Goal: Complete application form: Complete application form

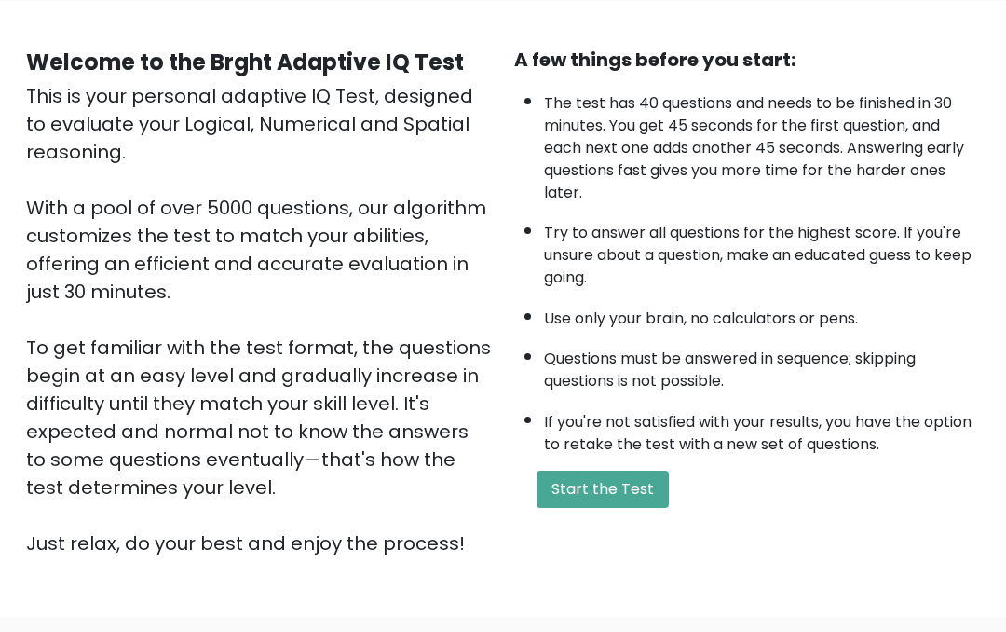
scroll to position [149, 0]
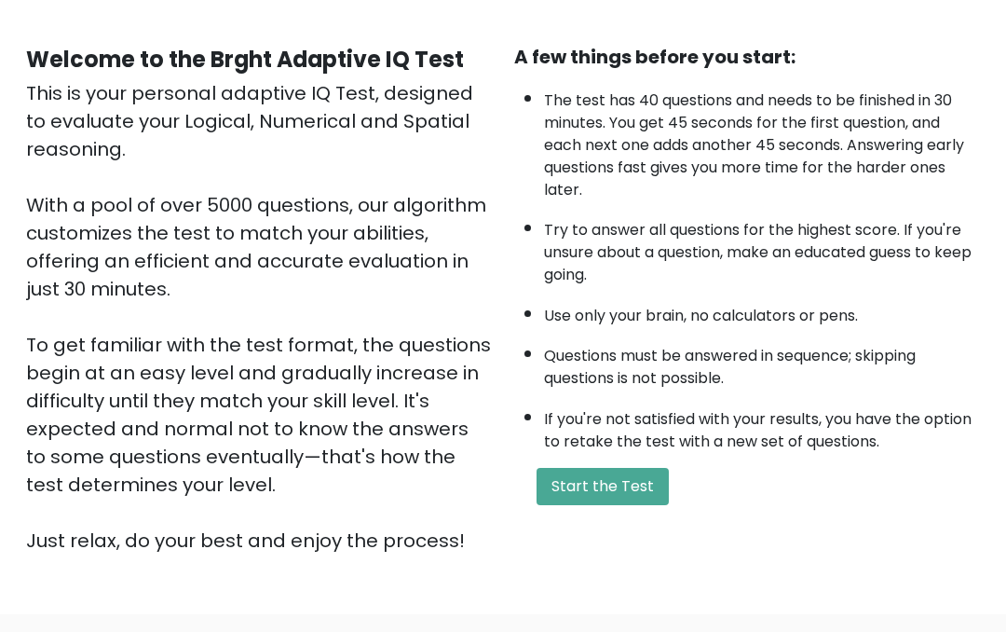
click at [565, 505] on button "Start the Test" at bounding box center [603, 486] width 132 height 37
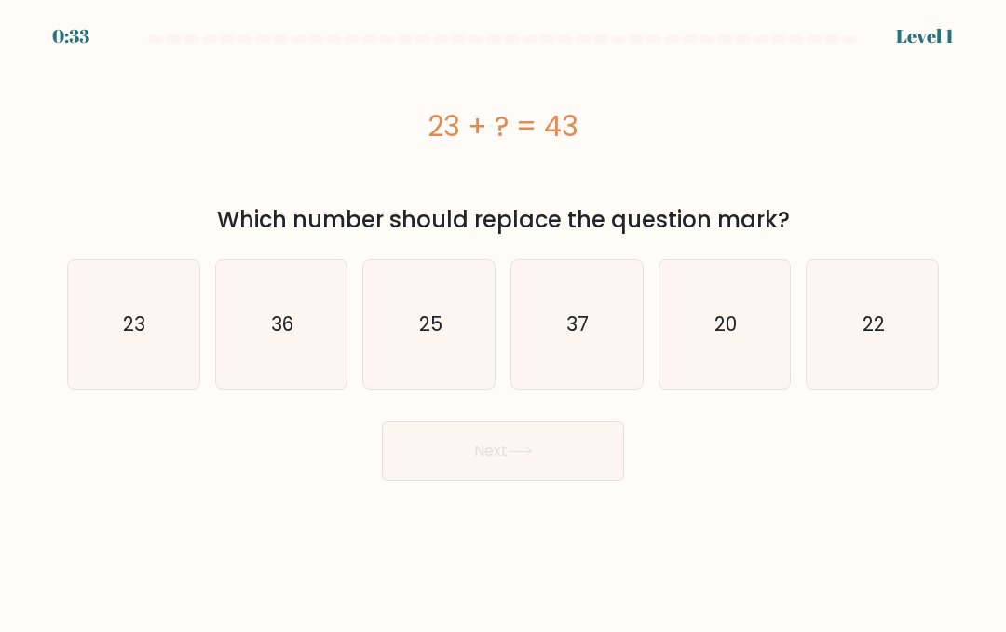
click at [688, 330] on icon "20" at bounding box center [725, 324] width 129 height 129
click at [504, 321] on input "e. 20" at bounding box center [503, 318] width 1 height 5
radio input "true"
click at [493, 472] on button "Next" at bounding box center [503, 451] width 242 height 60
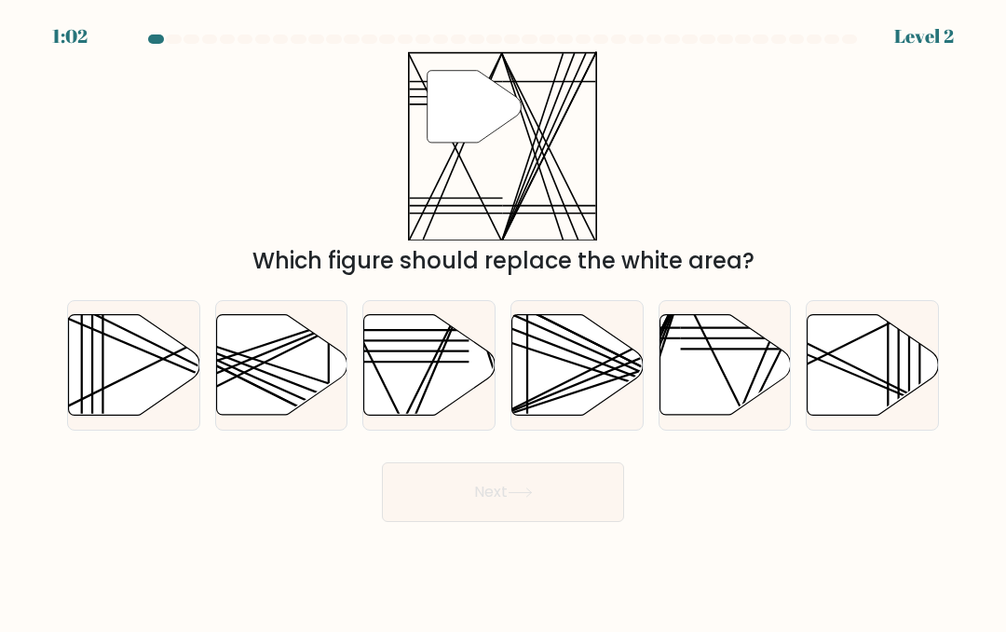
click at [292, 394] on line at bounding box center [237, 353] width 262 height 86
click at [503, 321] on input "b." at bounding box center [503, 318] width 1 height 5
radio input "true"
click at [458, 517] on button "Next" at bounding box center [503, 492] width 242 height 60
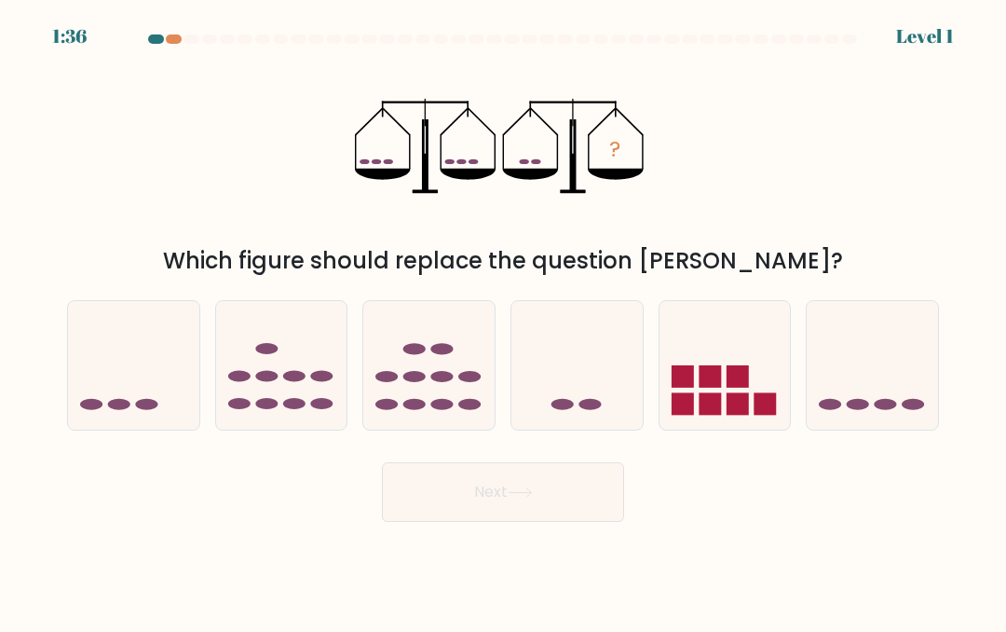
click at [603, 419] on icon at bounding box center [577, 364] width 131 height 109
click at [504, 321] on input "d." at bounding box center [503, 318] width 1 height 5
radio input "true"
click at [521, 508] on button "Next" at bounding box center [503, 492] width 242 height 60
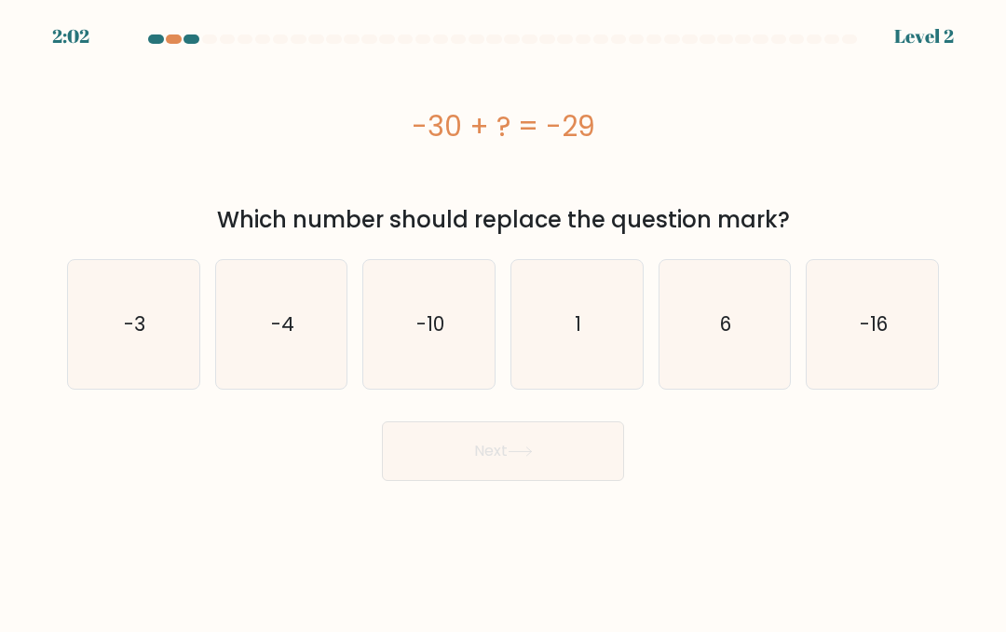
click at [437, 369] on icon "-10" at bounding box center [429, 324] width 129 height 129
click at [503, 321] on input "c. -10" at bounding box center [503, 318] width 1 height 5
radio input "true"
click at [543, 463] on button "Next" at bounding box center [503, 451] width 242 height 60
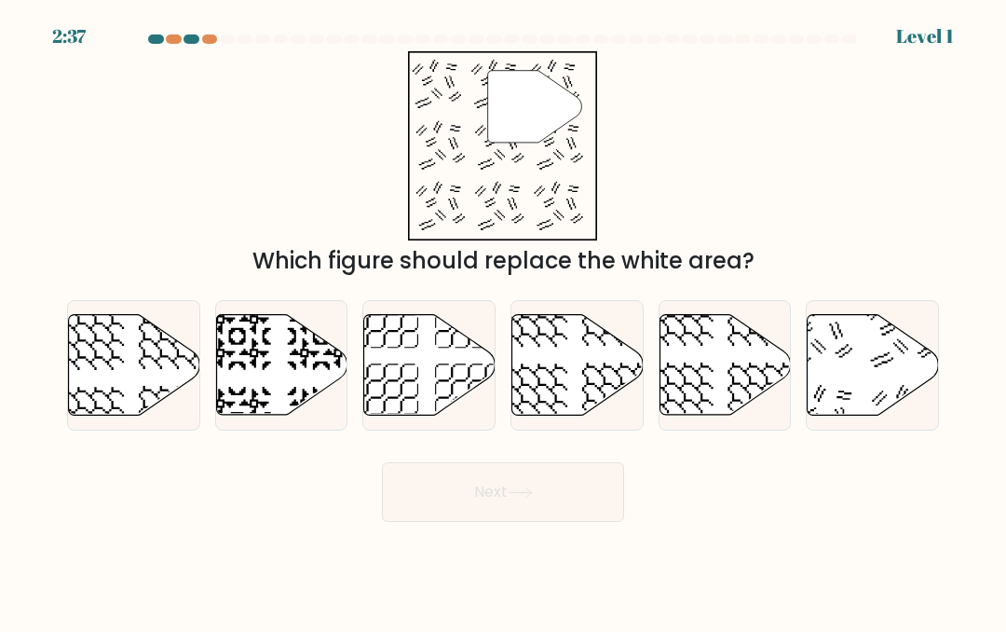
click at [880, 398] on icon at bounding box center [873, 364] width 131 height 101
click at [504, 321] on input "f." at bounding box center [503, 318] width 1 height 5
radio input "true"
click at [491, 555] on body "2:36 Level 1" at bounding box center [503, 316] width 1006 height 632
click at [483, 519] on button "Next" at bounding box center [503, 492] width 242 height 60
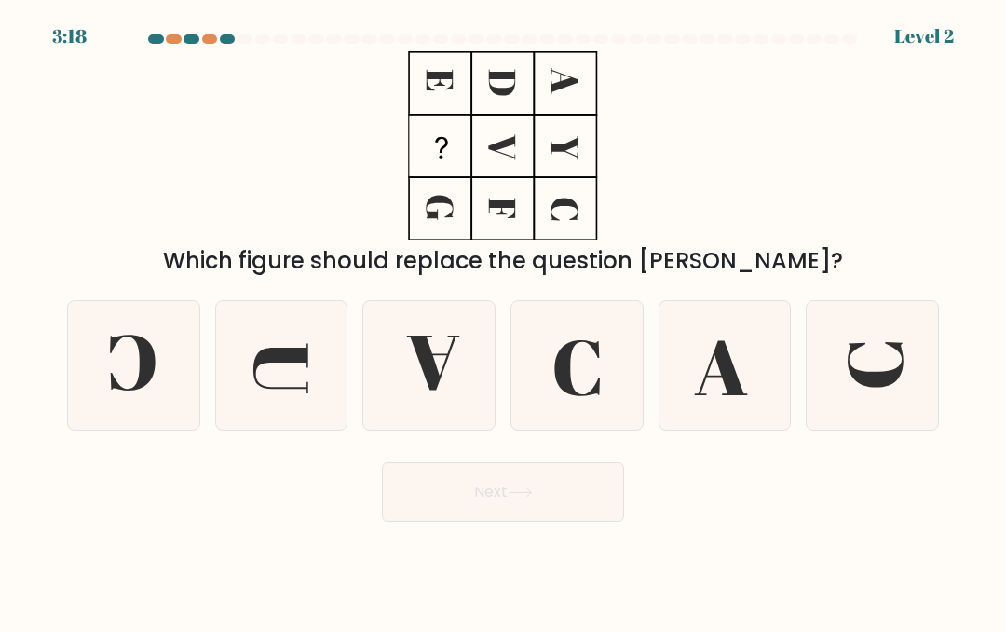
click at [458, 499] on button "Next" at bounding box center [503, 492] width 242 height 60
click at [410, 275] on div "Which figure should replace the question mark?" at bounding box center [503, 261] width 850 height 34
click at [838, 421] on icon at bounding box center [873, 365] width 129 height 129
click at [504, 321] on input "f." at bounding box center [503, 318] width 1 height 5
radio input "true"
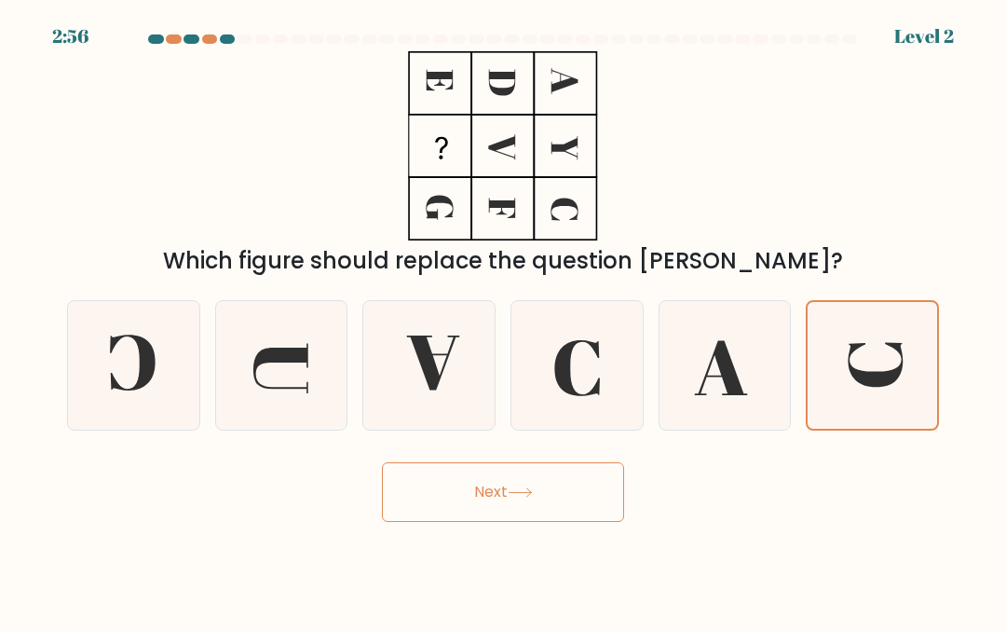
click at [496, 522] on button "Next" at bounding box center [503, 492] width 242 height 60
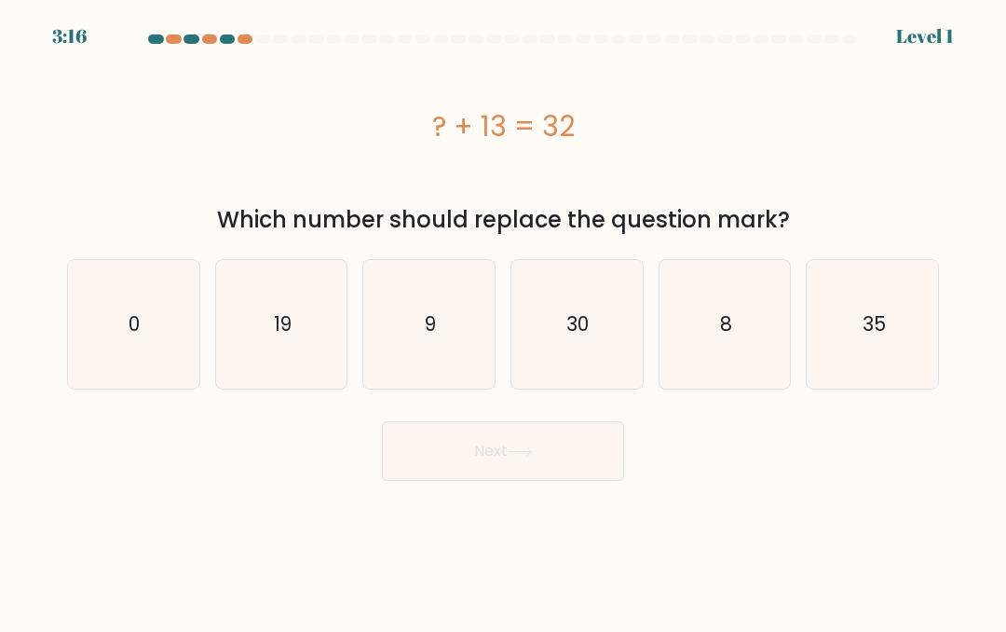
click at [292, 356] on icon "19" at bounding box center [281, 324] width 129 height 129
click at [503, 321] on input "b. 19" at bounding box center [503, 318] width 1 height 5
radio input "true"
click at [417, 464] on button "Next" at bounding box center [503, 451] width 242 height 60
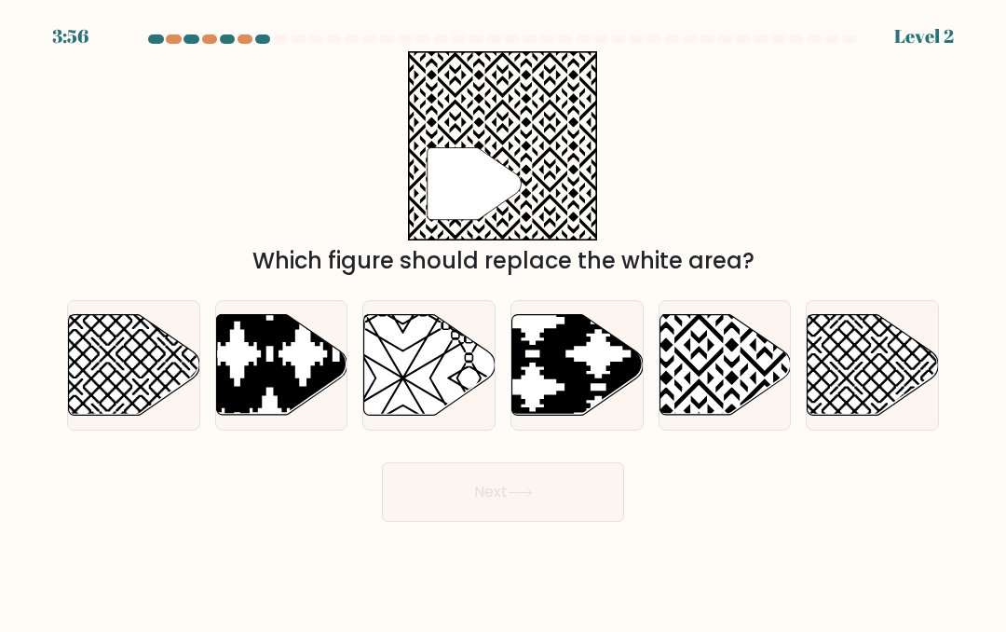
click at [698, 414] on icon at bounding box center [725, 364] width 131 height 101
click at [504, 321] on input "e." at bounding box center [503, 318] width 1 height 5
radio input "true"
click at [485, 516] on button "Next" at bounding box center [503, 492] width 242 height 60
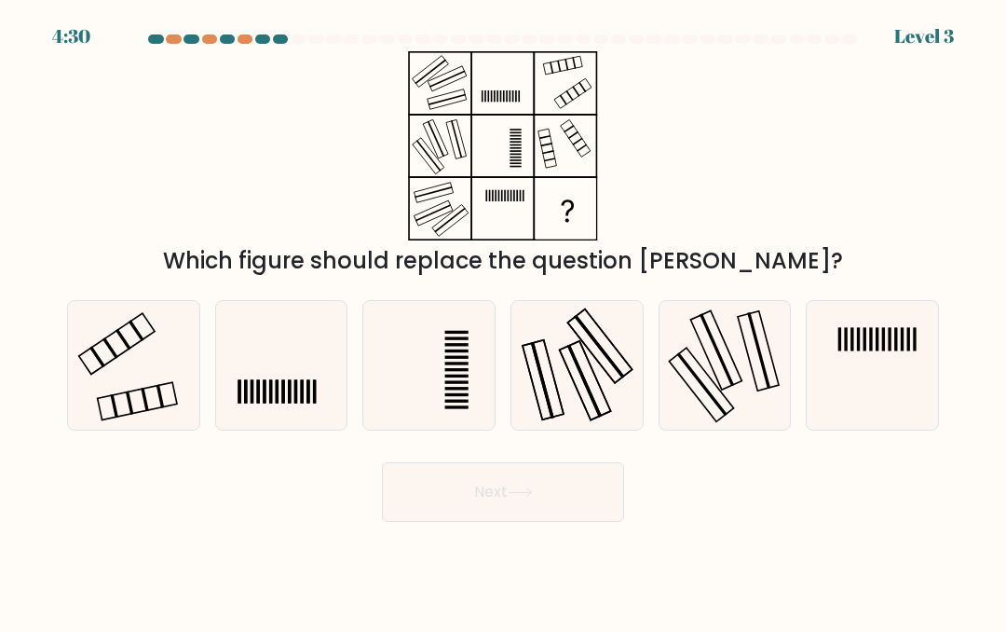
click at [132, 403] on icon at bounding box center [133, 365] width 129 height 129
click at [503, 321] on input "a." at bounding box center [503, 318] width 1 height 5
radio input "true"
click at [440, 516] on button "Next" at bounding box center [503, 492] width 242 height 60
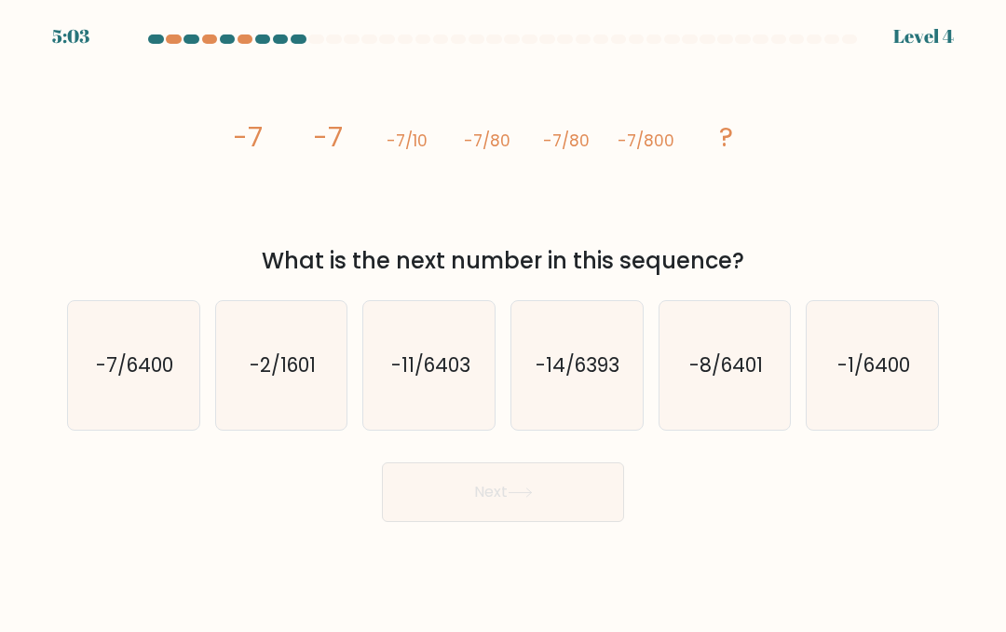
click at [136, 419] on icon "-7/6400" at bounding box center [133, 365] width 129 height 129
click at [503, 321] on input "a. -7/6400" at bounding box center [503, 318] width 1 height 5
radio input "true"
click at [486, 512] on button "Next" at bounding box center [503, 492] width 242 height 60
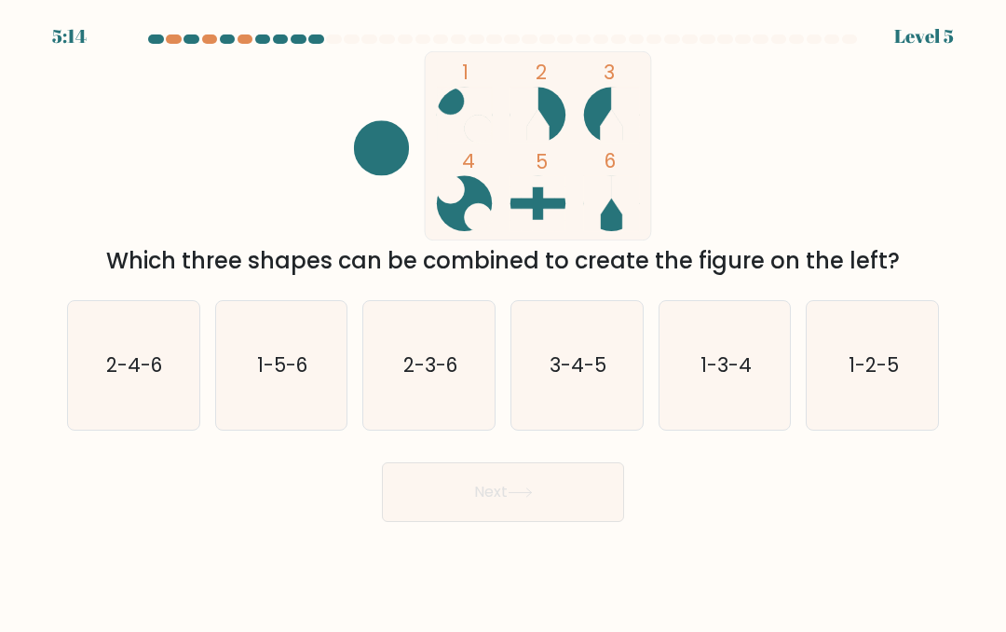
click at [439, 417] on icon "2-3-6" at bounding box center [429, 365] width 129 height 129
click at [503, 321] on input "c. 2-3-6" at bounding box center [503, 318] width 1 height 5
radio input "true"
click at [501, 520] on button "Next" at bounding box center [503, 492] width 242 height 60
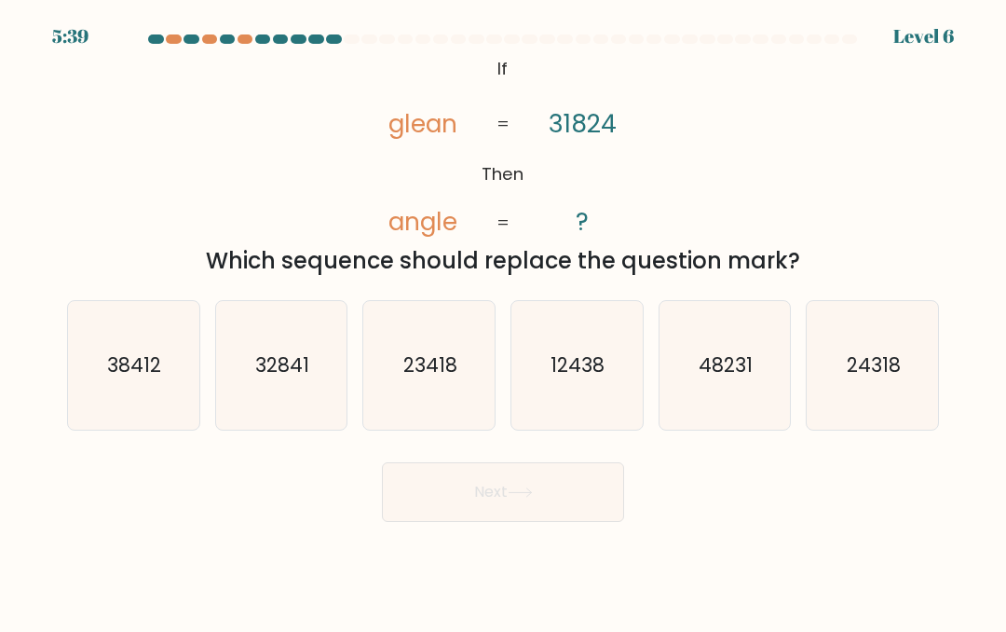
click at [695, 370] on icon "48231" at bounding box center [725, 365] width 129 height 129
click at [504, 321] on input "e. 48231" at bounding box center [503, 318] width 1 height 5
radio input "true"
click at [563, 416] on icon "12438" at bounding box center [576, 365] width 129 height 129
click at [504, 321] on input "d. 12438" at bounding box center [503, 318] width 1 height 5
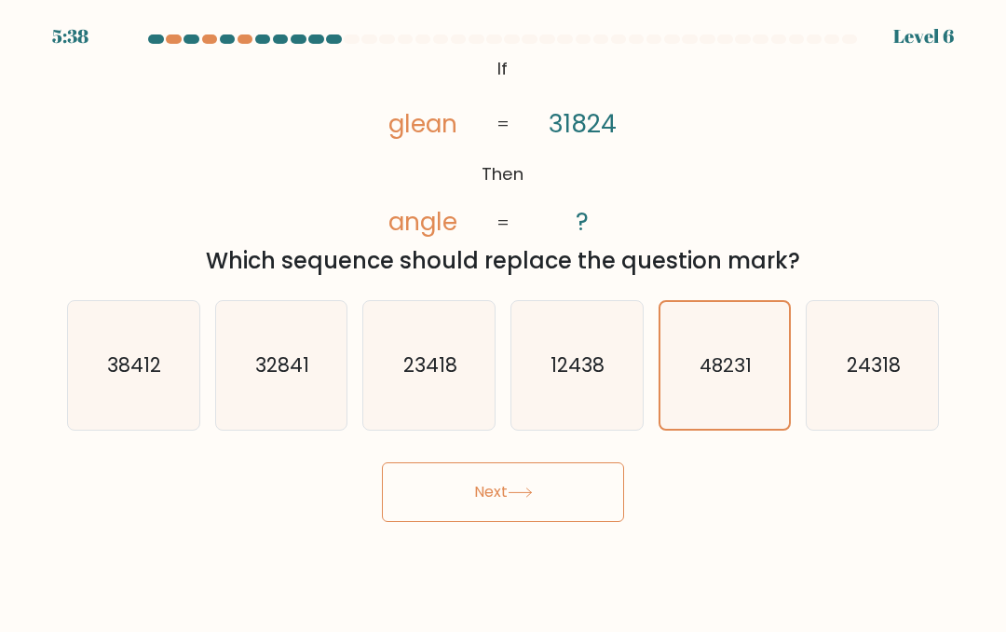
radio input "true"
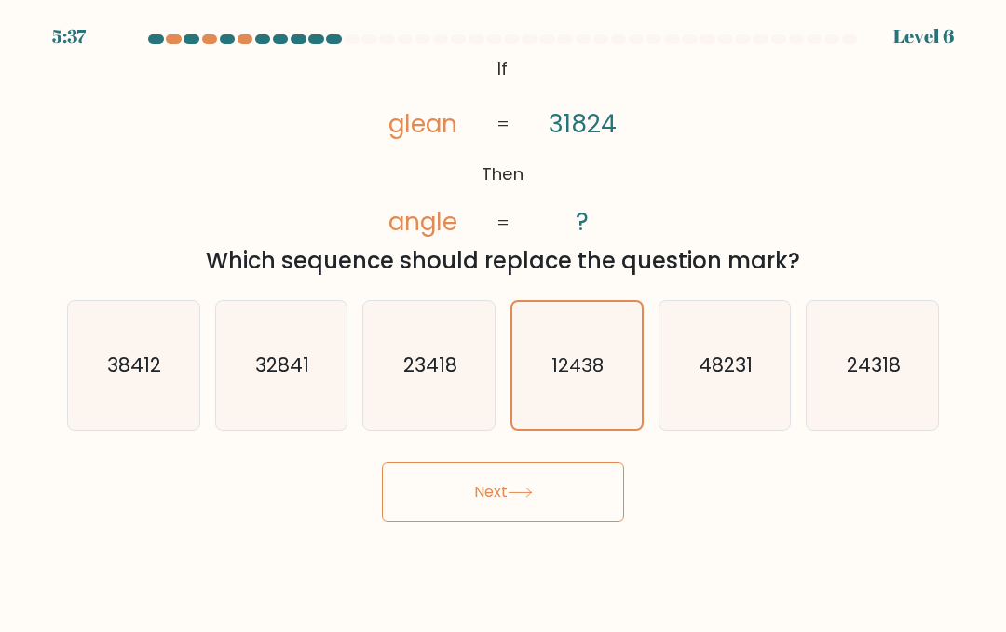
click at [542, 516] on button "Next" at bounding box center [503, 492] width 242 height 60
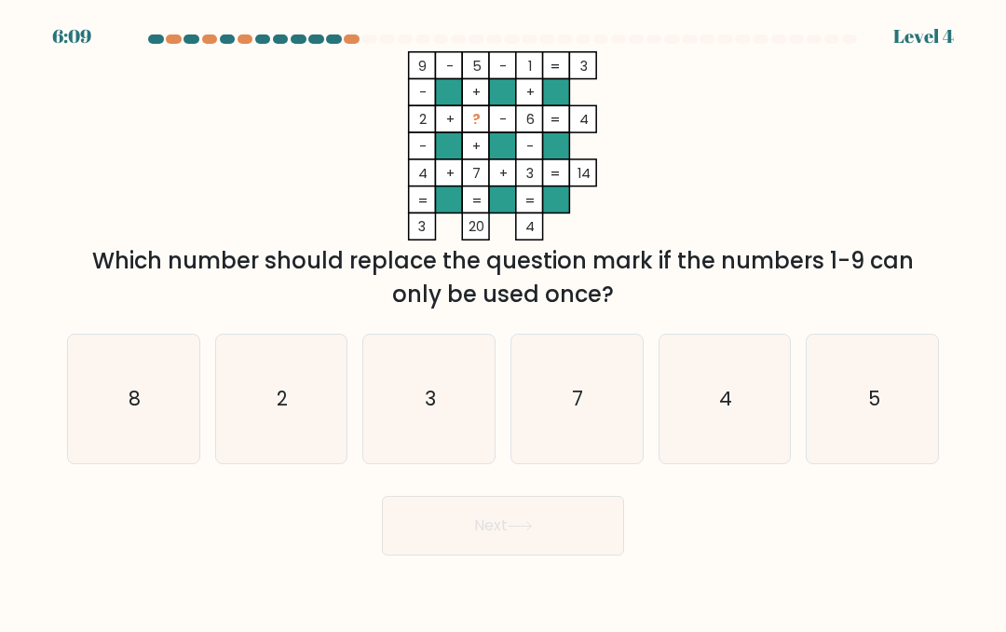
click at [704, 417] on icon "4" at bounding box center [725, 399] width 129 height 129
click at [504, 321] on input "e. 4" at bounding box center [503, 318] width 1 height 5
radio input "true"
click at [475, 555] on button "Next" at bounding box center [503, 526] width 242 height 60
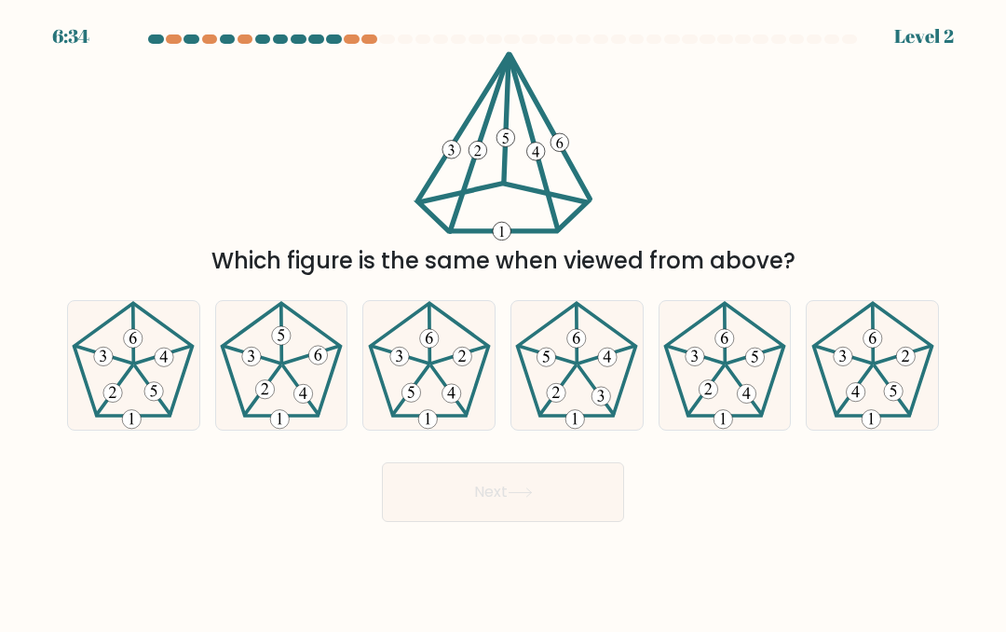
click at [101, 396] on icon at bounding box center [133, 365] width 129 height 129
click at [503, 321] on input "a." at bounding box center [503, 318] width 1 height 5
radio input "true"
click at [477, 522] on button "Next" at bounding box center [503, 492] width 242 height 60
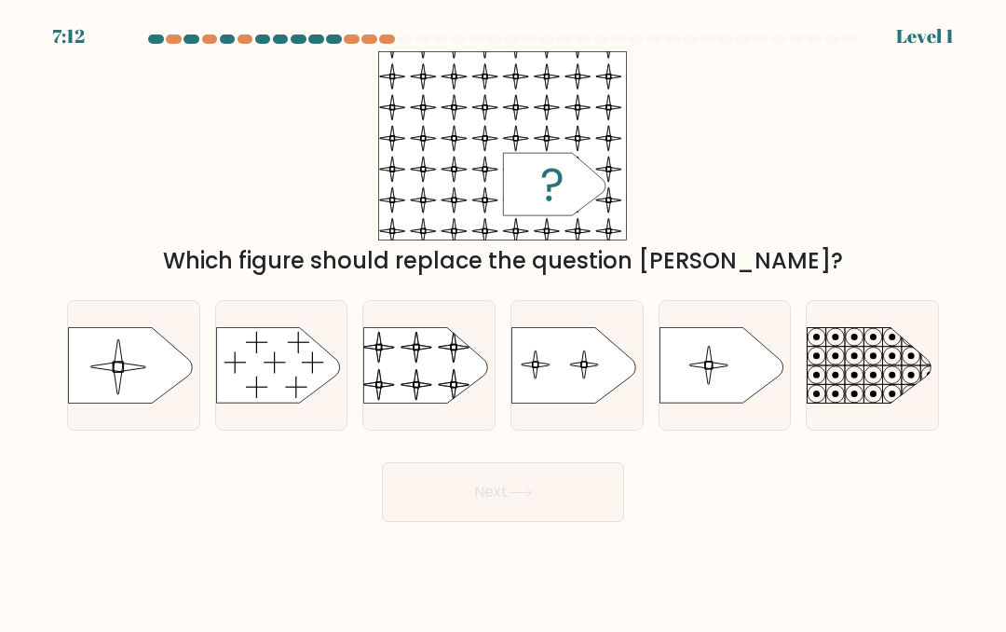
click at [411, 390] on rect at bounding box center [362, 318] width 300 height 228
click at [503, 321] on input "c." at bounding box center [503, 318] width 1 height 5
radio input "true"
click at [467, 512] on button "Next" at bounding box center [503, 492] width 242 height 60
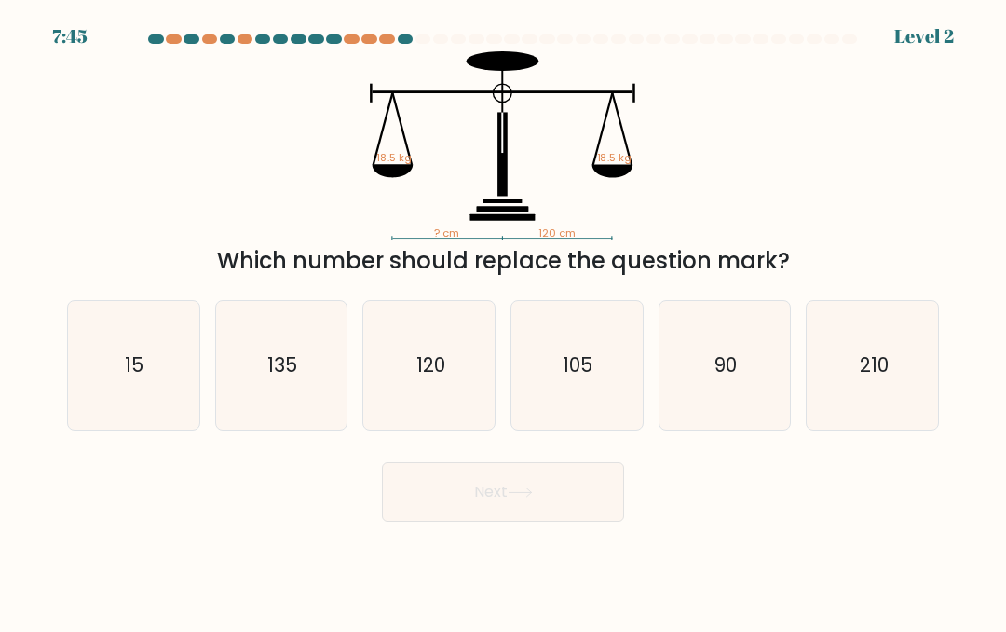
click at [433, 407] on icon "120" at bounding box center [429, 365] width 129 height 129
click at [503, 321] on input "c. 120" at bounding box center [503, 318] width 1 height 5
radio input "true"
click at [487, 518] on button "Next" at bounding box center [503, 492] width 242 height 60
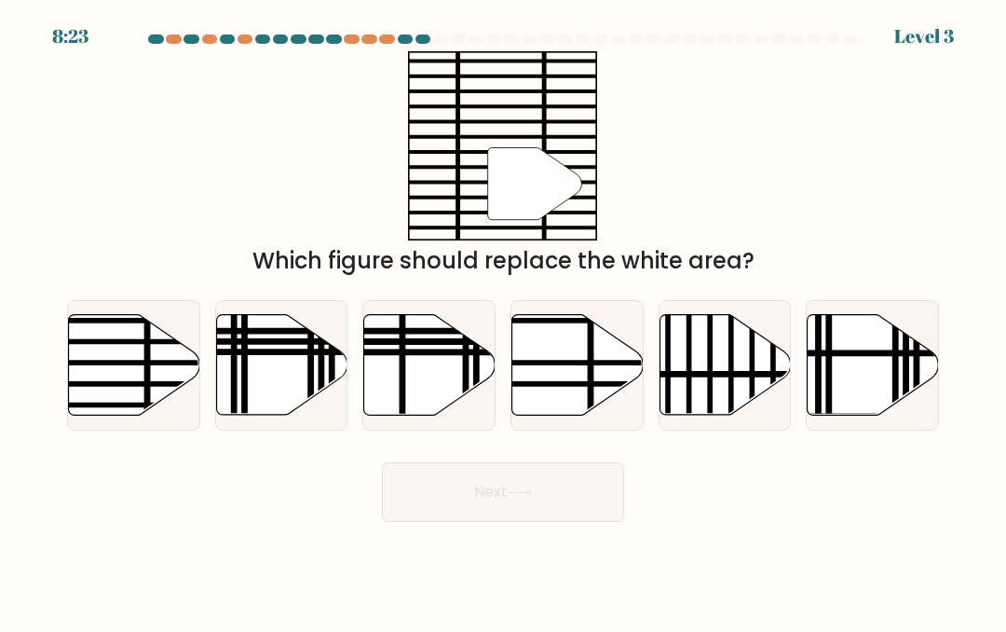
click at [90, 378] on icon at bounding box center [134, 364] width 131 height 101
click at [503, 321] on input "a." at bounding box center [503, 318] width 1 height 5
radio input "true"
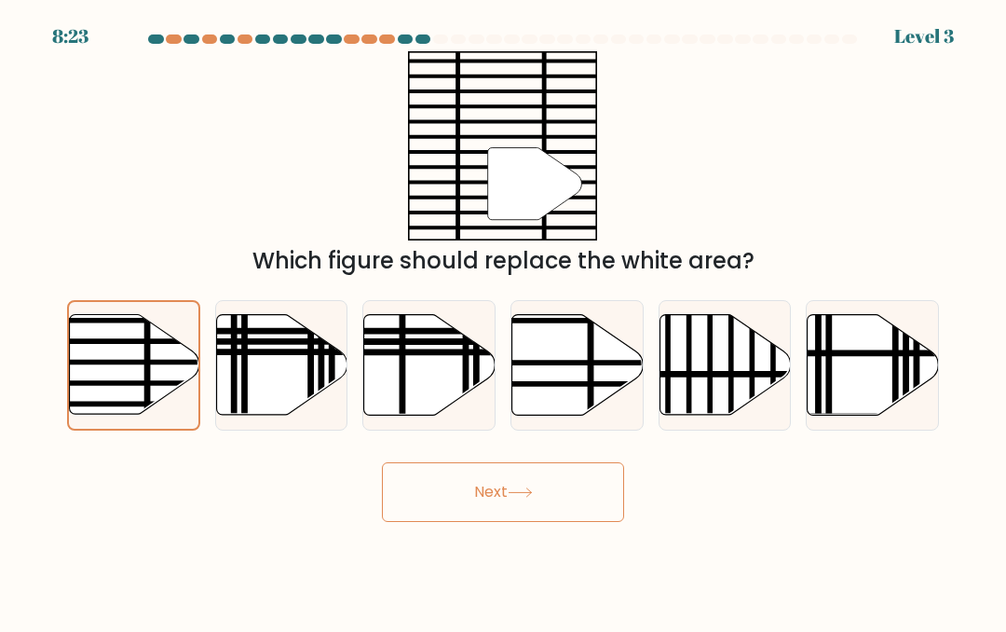
click at [419, 516] on button "Next" at bounding box center [503, 492] width 242 height 60
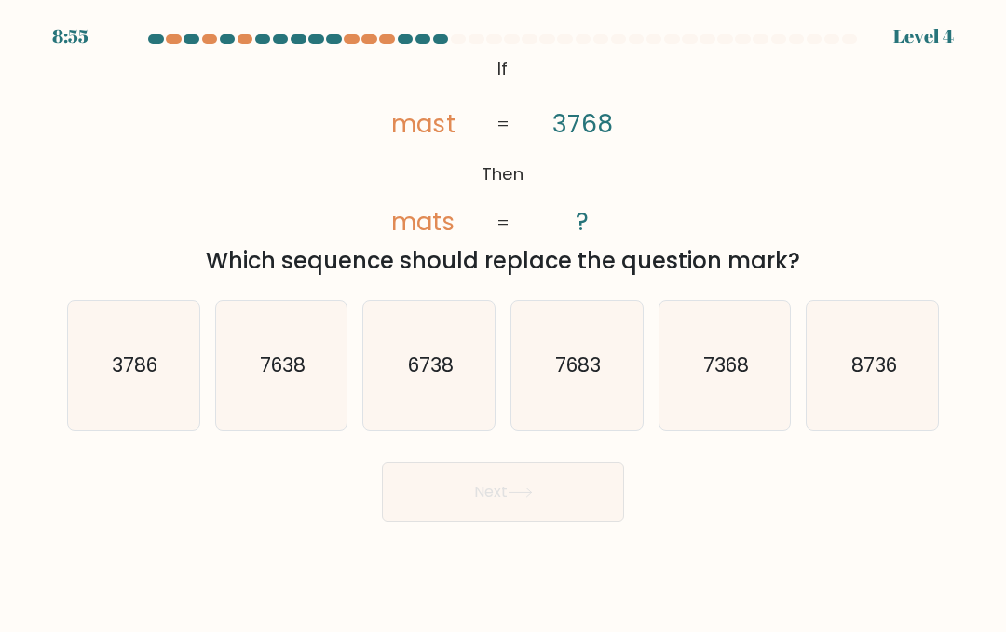
click at [417, 412] on icon "6738" at bounding box center [429, 365] width 129 height 129
click at [503, 321] on input "c. 6738" at bounding box center [503, 318] width 1 height 5
radio input "true"
click at [489, 503] on button "Next" at bounding box center [503, 492] width 242 height 60
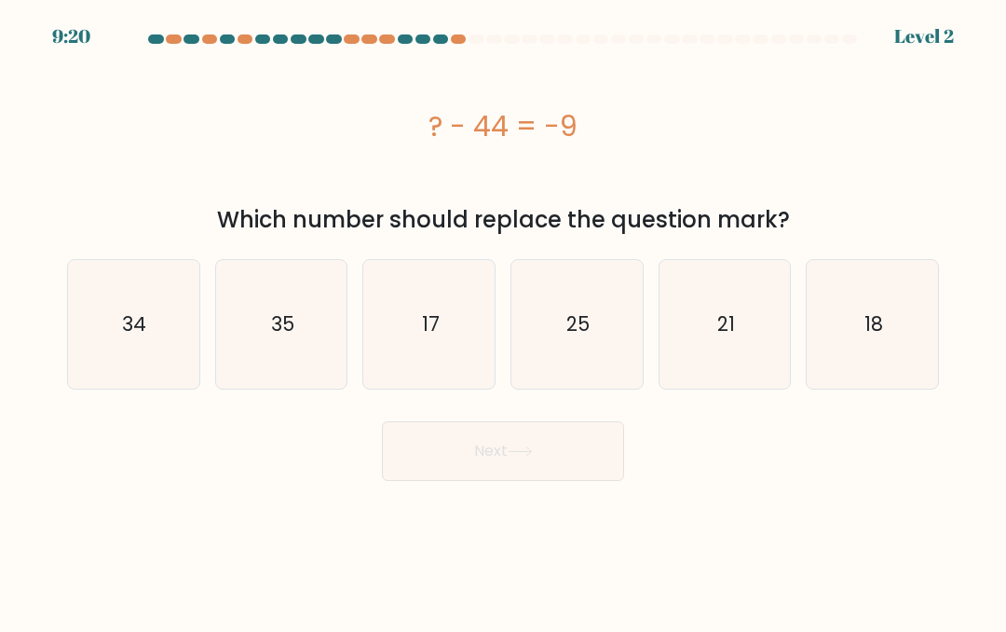
click at [264, 334] on icon "35" at bounding box center [281, 324] width 129 height 129
click at [503, 321] on input "b. 35" at bounding box center [503, 318] width 1 height 5
radio input "true"
click at [442, 474] on button "Next" at bounding box center [503, 451] width 242 height 60
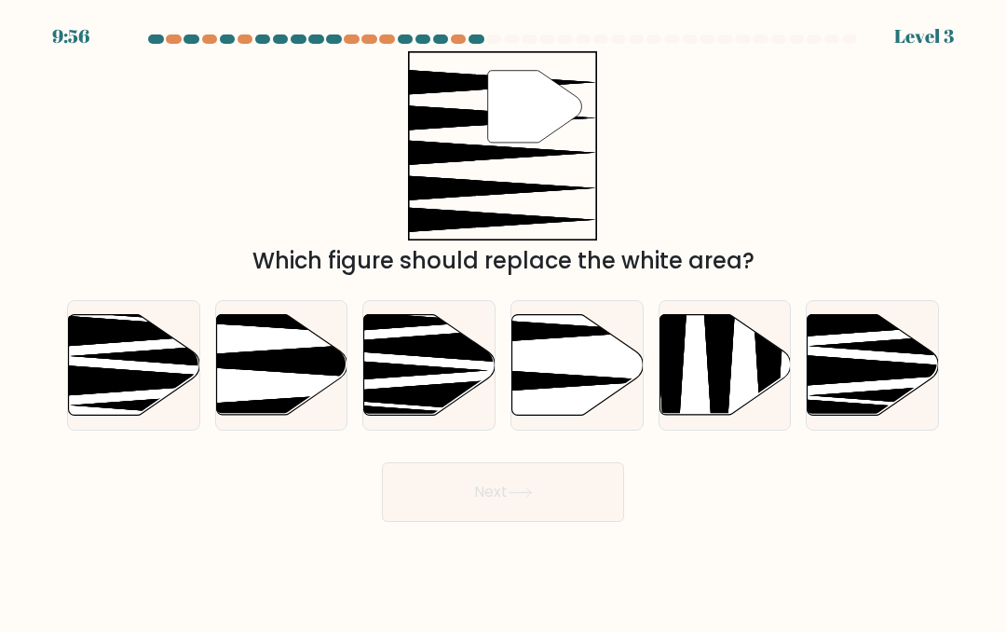
click at [575, 395] on icon at bounding box center [577, 364] width 131 height 101
click at [504, 321] on input "d." at bounding box center [503, 318] width 1 height 5
radio input "true"
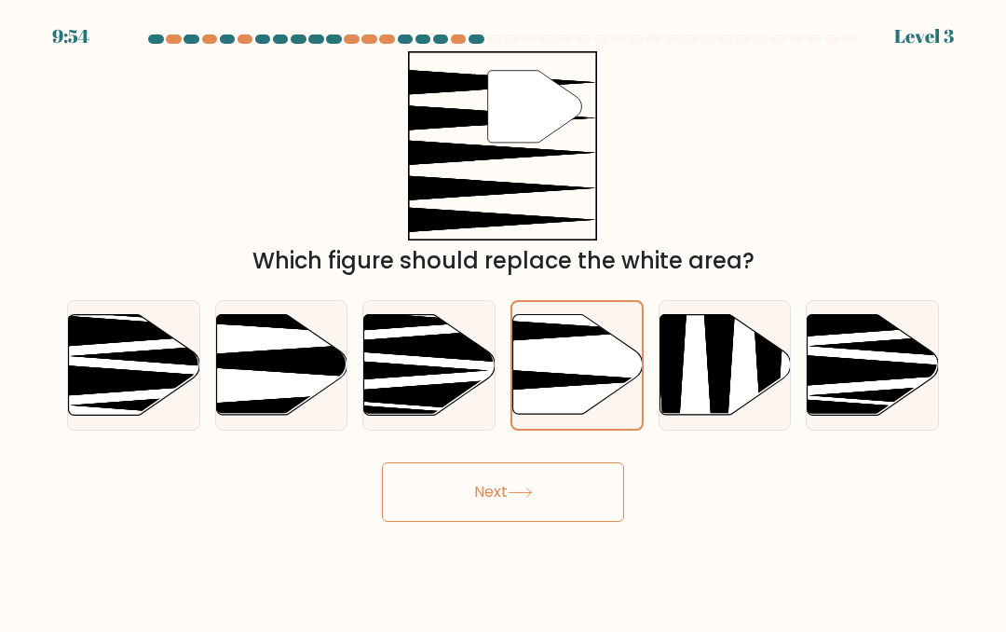
click at [553, 510] on button "Next" at bounding box center [503, 492] width 242 height 60
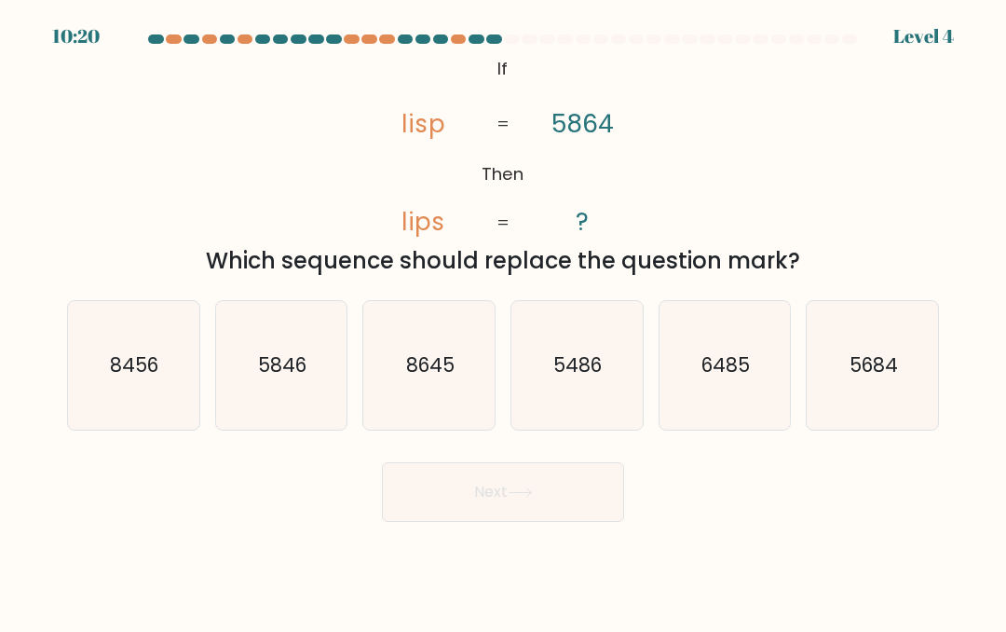
click at [171, 392] on icon "8456" at bounding box center [133, 365] width 129 height 129
click at [503, 321] on input "a. 8456" at bounding box center [503, 318] width 1 height 5
radio input "true"
click at [422, 514] on button "Next" at bounding box center [503, 492] width 242 height 60
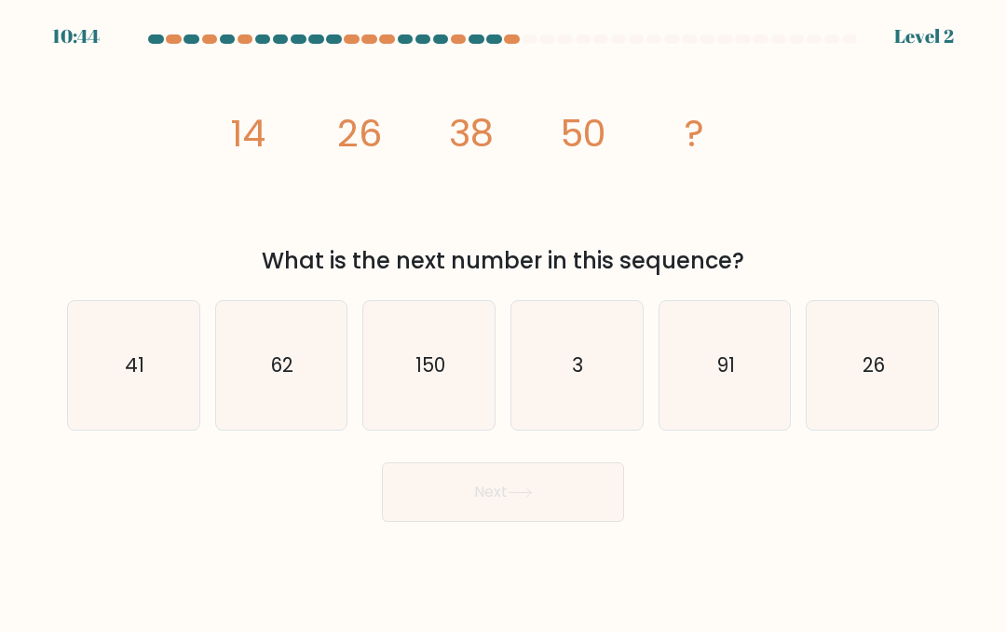
click at [257, 376] on icon "62" at bounding box center [281, 365] width 129 height 129
click at [503, 321] on input "b. 62" at bounding box center [503, 318] width 1 height 5
radio input "true"
click at [447, 508] on button "Next" at bounding box center [503, 492] width 242 height 60
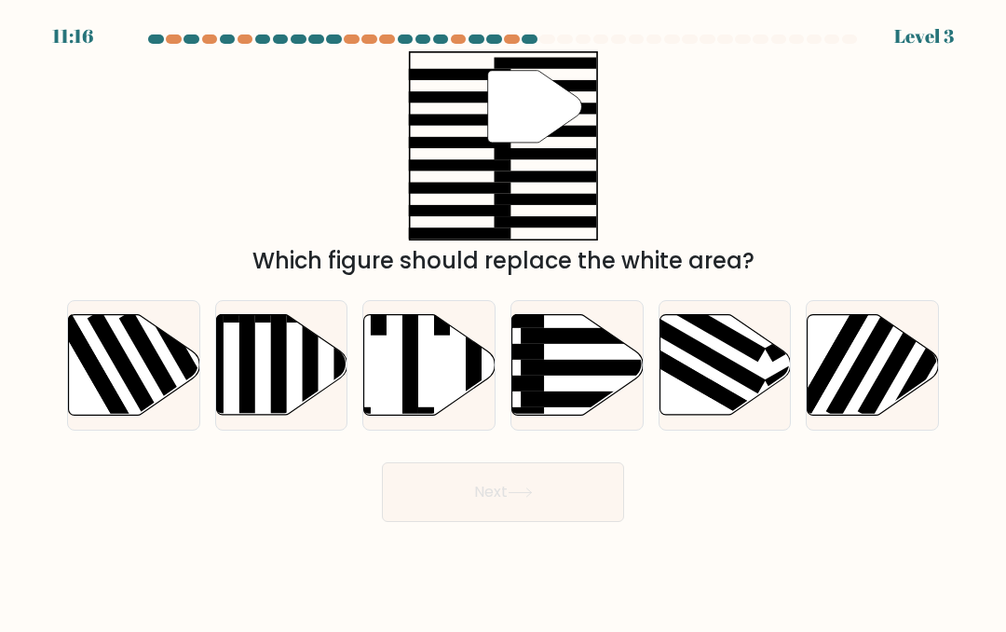
click at [558, 375] on rect at bounding box center [592, 367] width 143 height 16
click at [504, 321] on input "d." at bounding box center [503, 318] width 1 height 5
radio input "true"
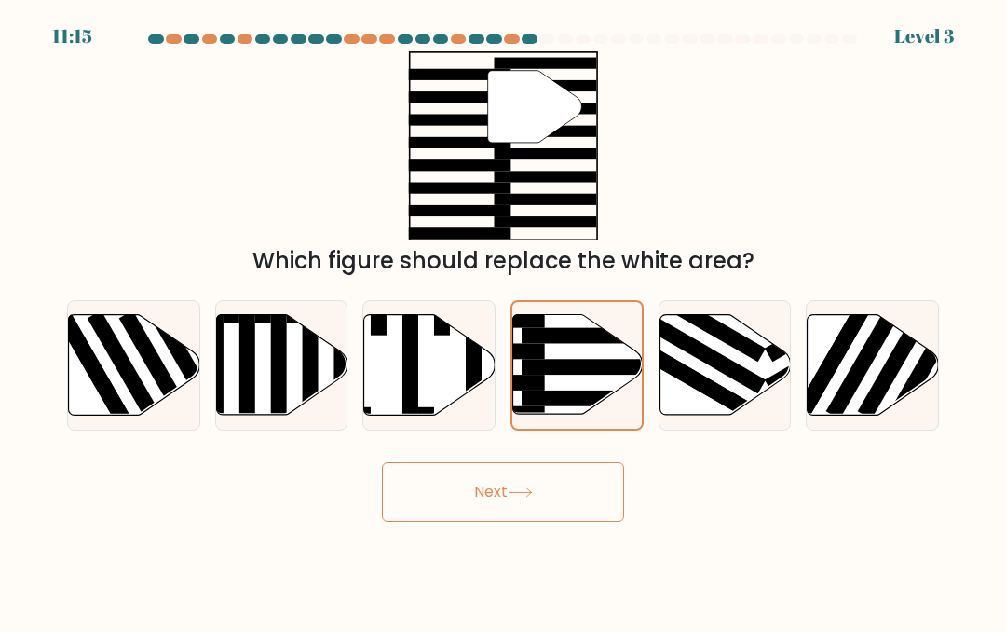
click at [545, 522] on button "Next" at bounding box center [503, 492] width 242 height 60
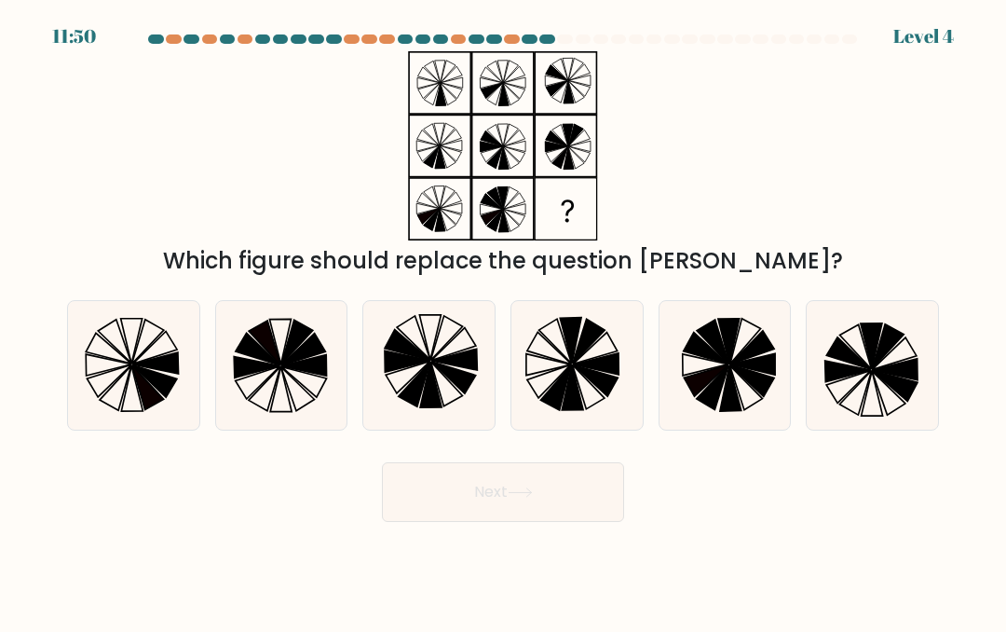
click at [731, 398] on icon at bounding box center [730, 388] width 21 height 46
click at [504, 321] on input "e." at bounding box center [503, 318] width 1 height 5
radio input "true"
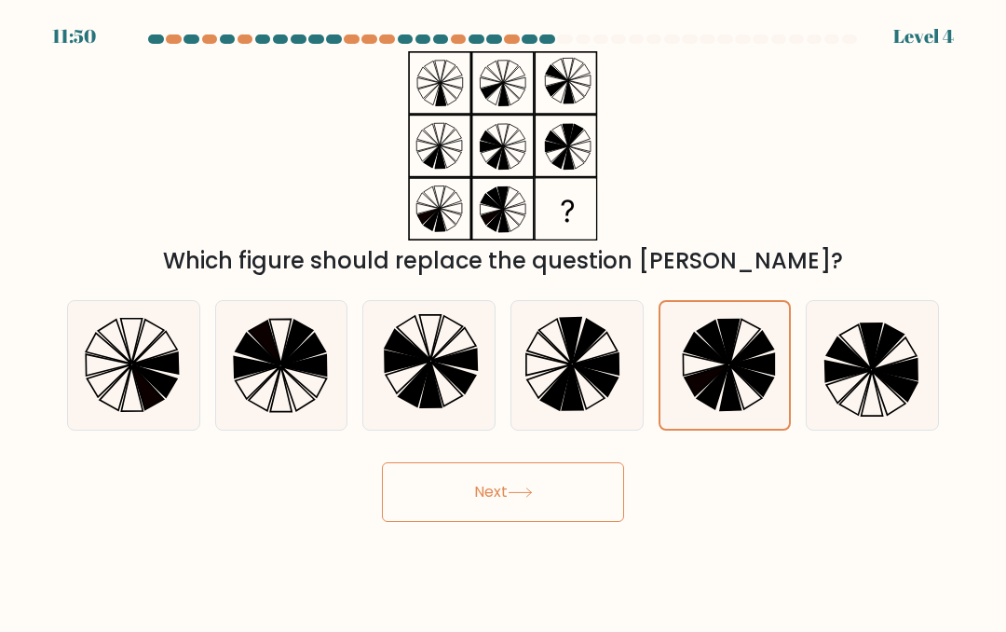
click at [538, 522] on button "Next" at bounding box center [503, 492] width 242 height 60
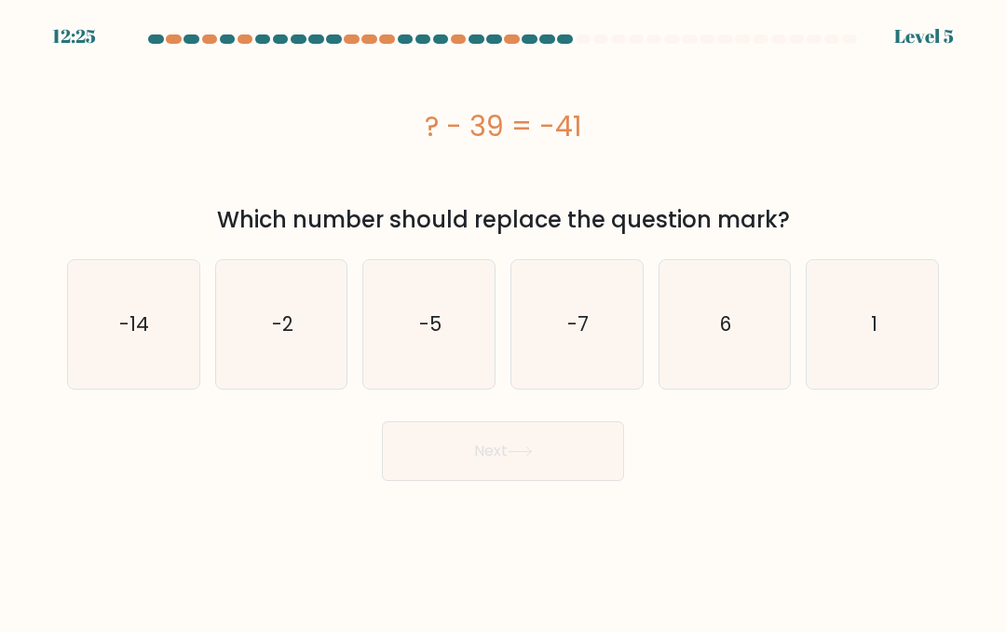
click at [735, 339] on icon "6" at bounding box center [725, 324] width 129 height 129
click at [504, 321] on input "e. 6" at bounding box center [503, 318] width 1 height 5
radio input "true"
click at [105, 371] on icon "-14" at bounding box center [133, 324] width 129 height 129
click at [503, 321] on input "a. -14" at bounding box center [503, 318] width 1 height 5
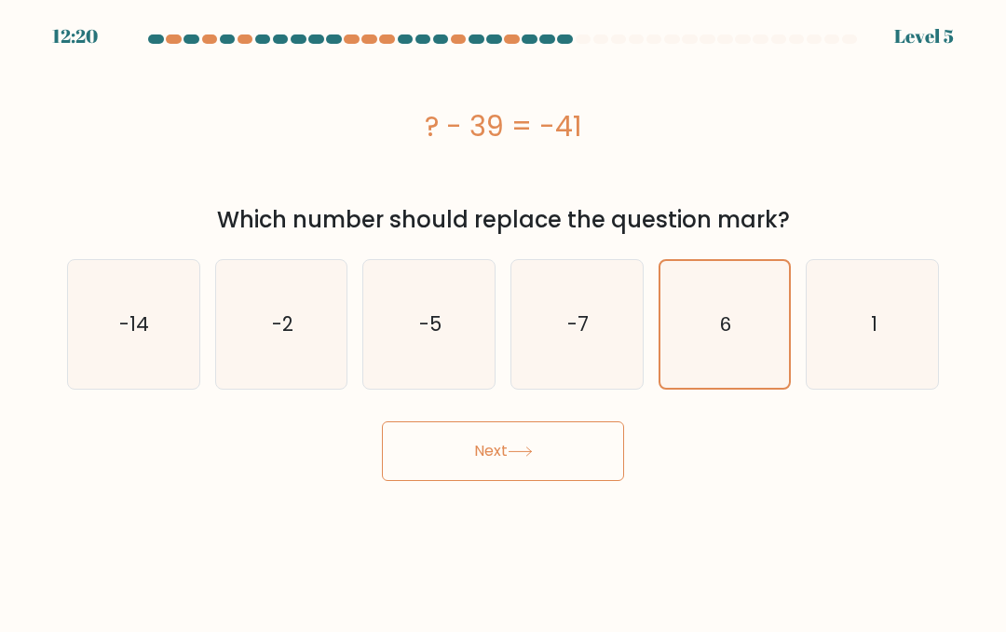
radio input "true"
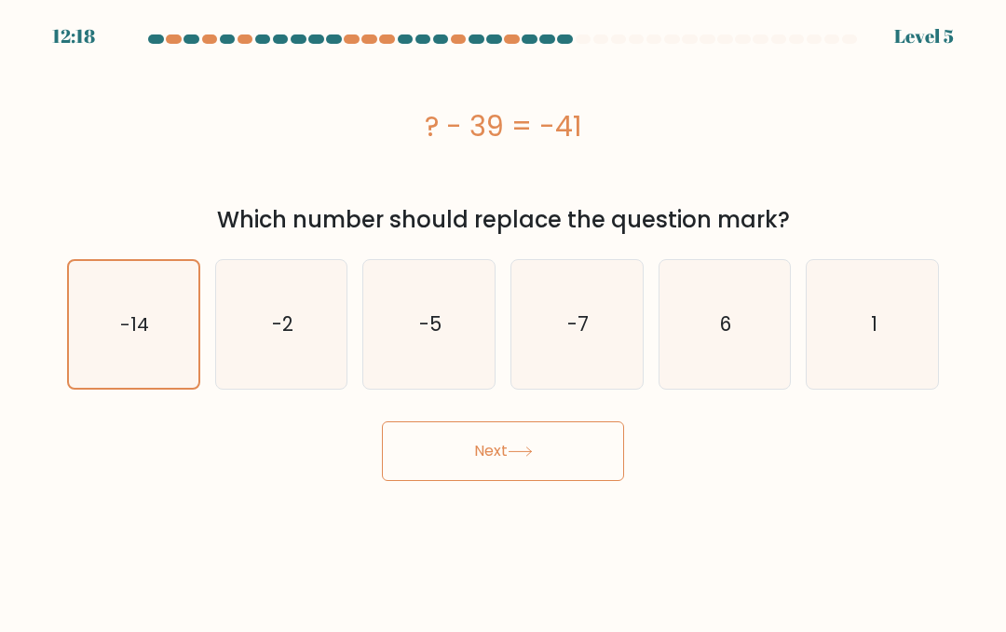
click at [497, 452] on button "Next" at bounding box center [503, 451] width 242 height 60
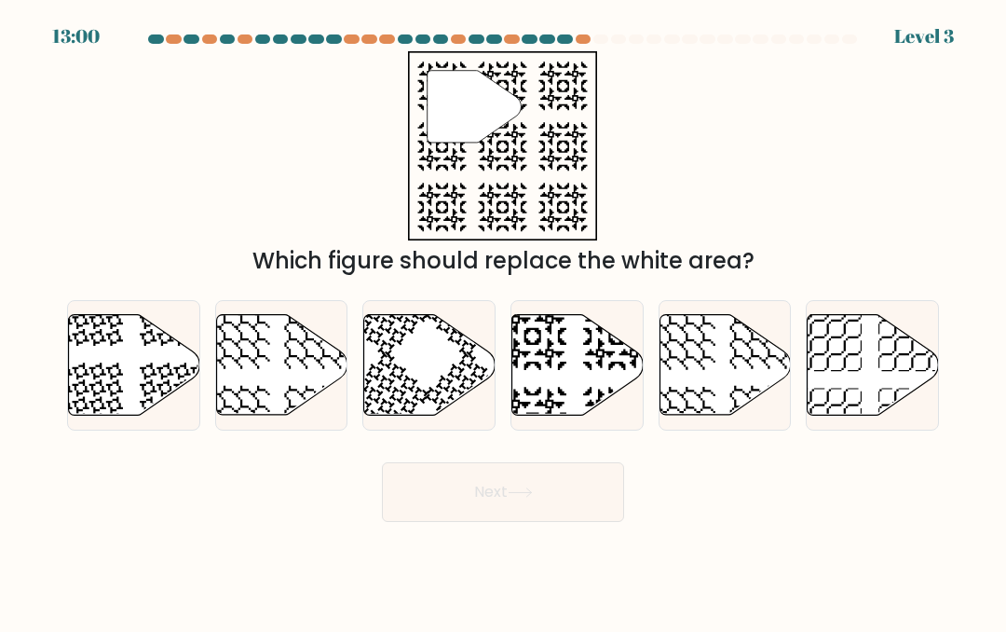
click at [559, 400] on icon at bounding box center [577, 364] width 131 height 101
click at [504, 321] on input "d." at bounding box center [503, 318] width 1 height 5
radio input "true"
click at [509, 522] on button "Next" at bounding box center [503, 492] width 242 height 60
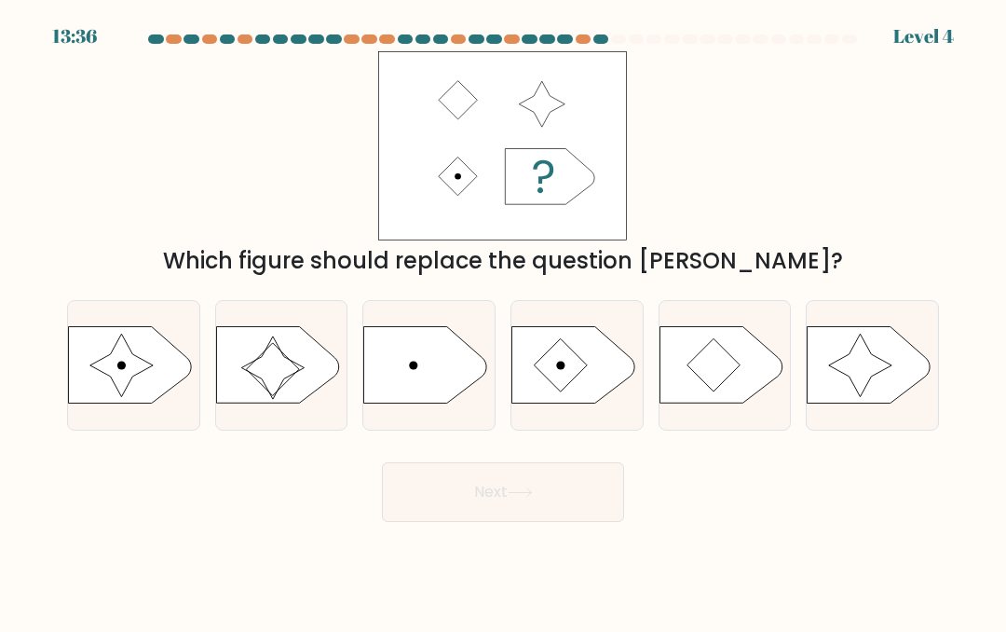
click at [594, 395] on icon at bounding box center [573, 364] width 123 height 76
click at [504, 321] on input "d." at bounding box center [503, 318] width 1 height 5
radio input "true"
click at [479, 517] on button "Next" at bounding box center [503, 492] width 242 height 60
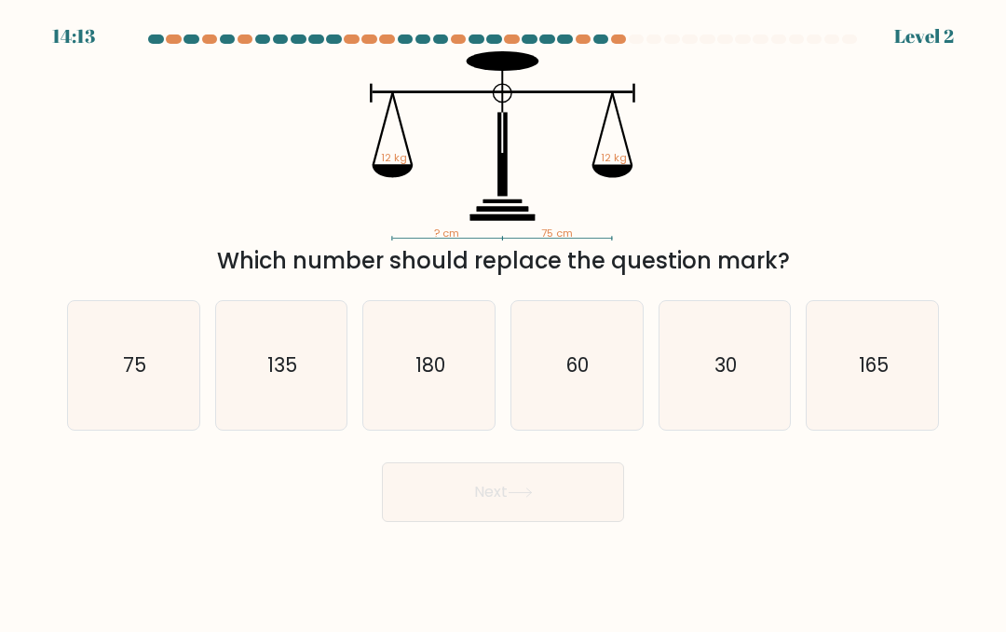
click at [133, 378] on text "75" at bounding box center [134, 364] width 23 height 27
click at [503, 321] on input "a. 75" at bounding box center [503, 318] width 1 height 5
radio input "true"
click at [456, 514] on button "Next" at bounding box center [503, 492] width 242 height 60
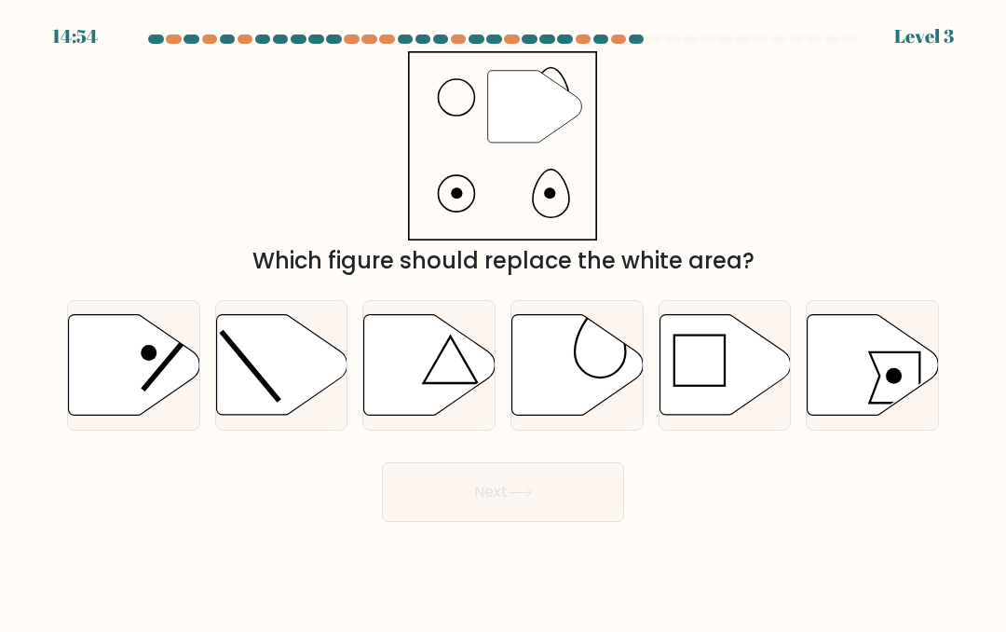
click at [561, 415] on icon at bounding box center [577, 364] width 131 height 101
click at [504, 321] on input "d." at bounding box center [503, 318] width 1 height 5
radio input "true"
click at [511, 502] on button "Next" at bounding box center [503, 492] width 242 height 60
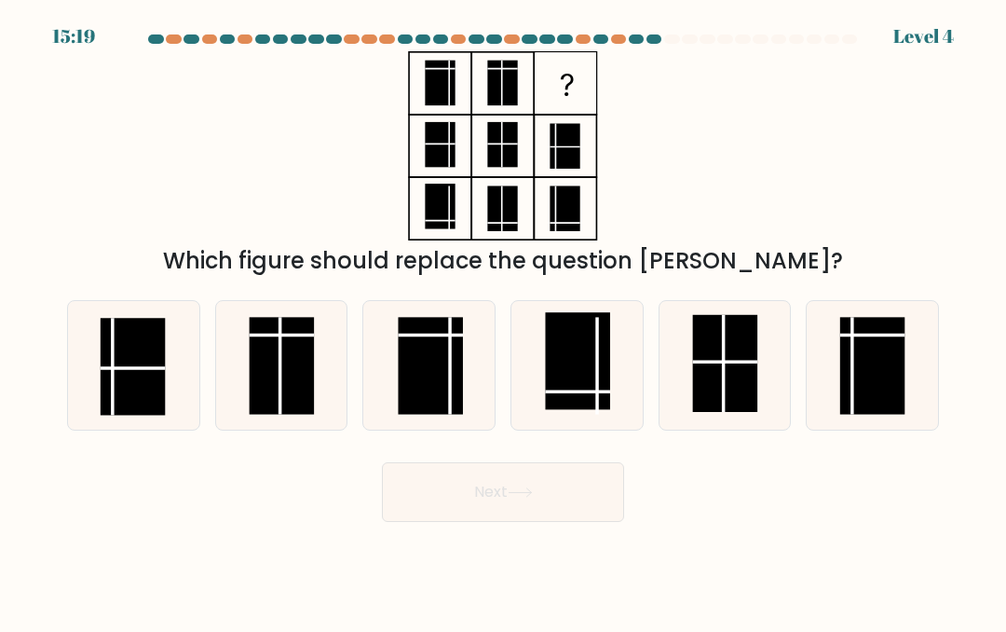
click at [401, 400] on rect at bounding box center [430, 365] width 64 height 97
click at [503, 321] on input "c." at bounding box center [503, 318] width 1 height 5
radio input "true"
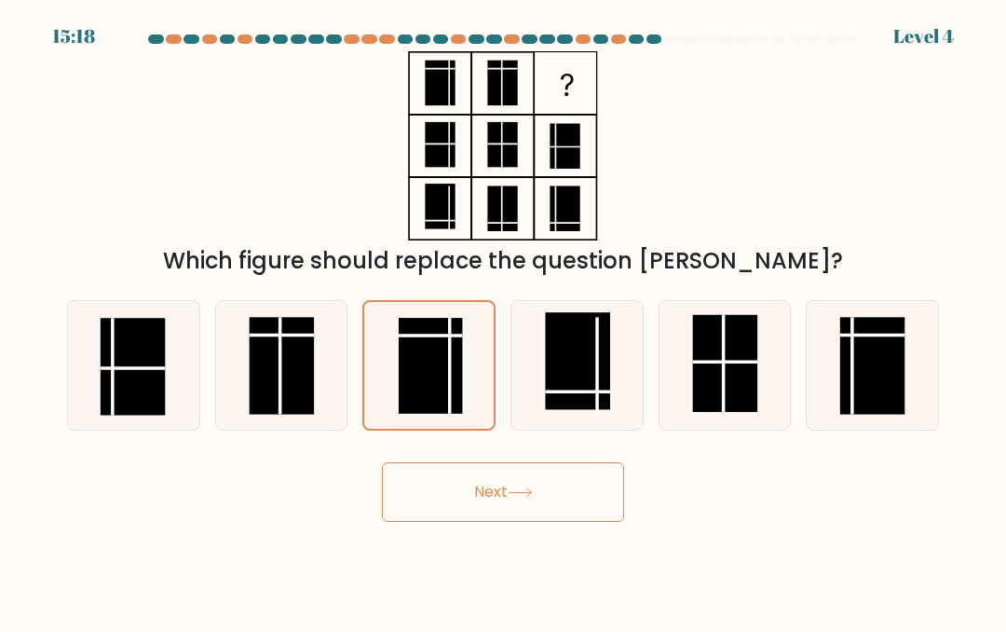
click at [444, 522] on button "Next" at bounding box center [503, 492] width 242 height 60
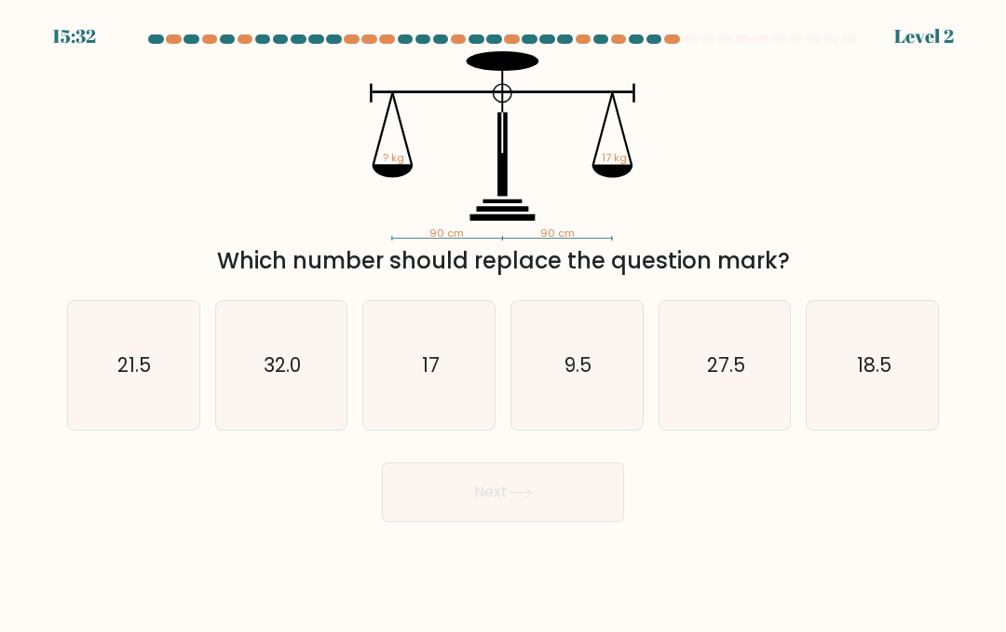
click at [453, 430] on icon "17" at bounding box center [429, 365] width 129 height 129
click at [503, 321] on input "c. 17" at bounding box center [503, 318] width 1 height 5
radio input "true"
click at [489, 522] on button "Next" at bounding box center [503, 492] width 242 height 60
click at [521, 522] on button "Next" at bounding box center [503, 492] width 242 height 60
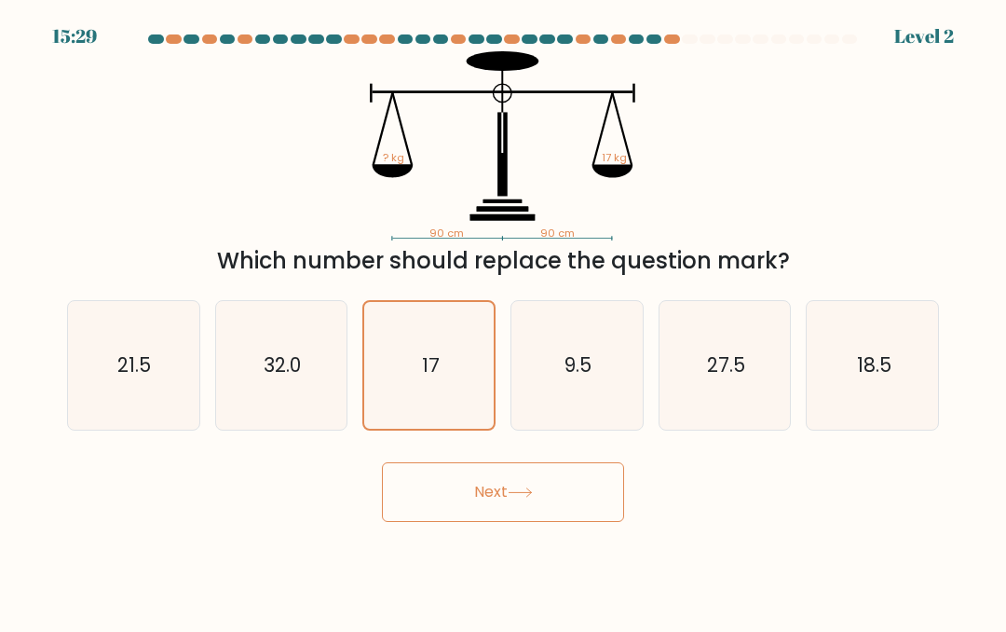
click at [552, 522] on button "Next" at bounding box center [503, 492] width 242 height 60
click at [513, 501] on button "Next" at bounding box center [503, 492] width 242 height 60
click at [497, 494] on button "Next" at bounding box center [503, 492] width 242 height 60
click at [505, 522] on button "Next" at bounding box center [503, 492] width 242 height 60
click at [458, 491] on button "Next" at bounding box center [503, 492] width 242 height 60
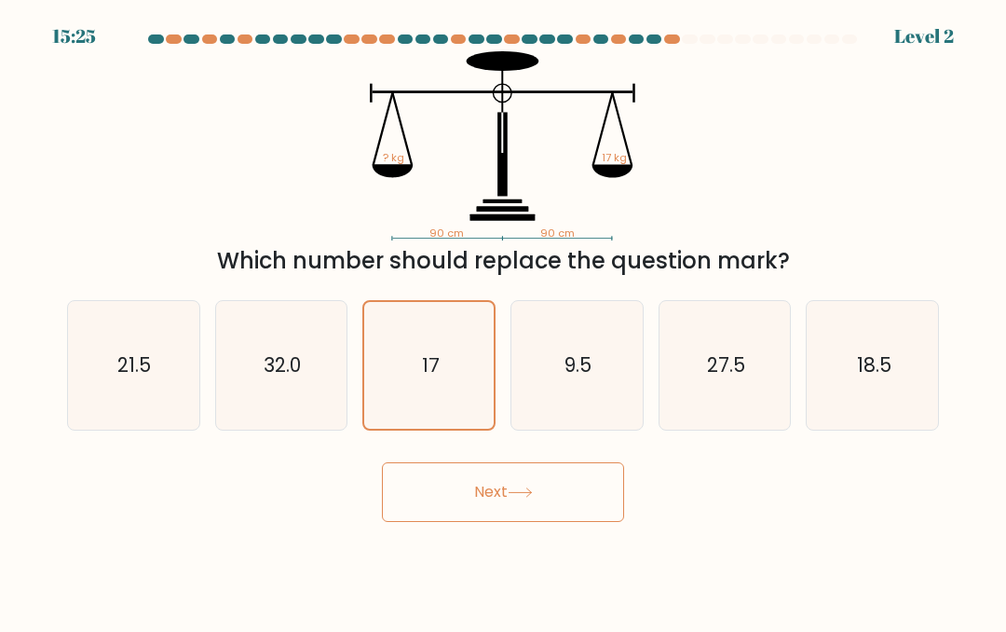
click at [457, 491] on button "Next" at bounding box center [503, 492] width 242 height 60
click at [471, 521] on button "Next" at bounding box center [503, 492] width 242 height 60
click at [470, 520] on button "Next" at bounding box center [503, 492] width 242 height 60
click at [460, 522] on button "Next" at bounding box center [503, 492] width 242 height 60
click at [424, 422] on icon "17" at bounding box center [429, 365] width 127 height 127
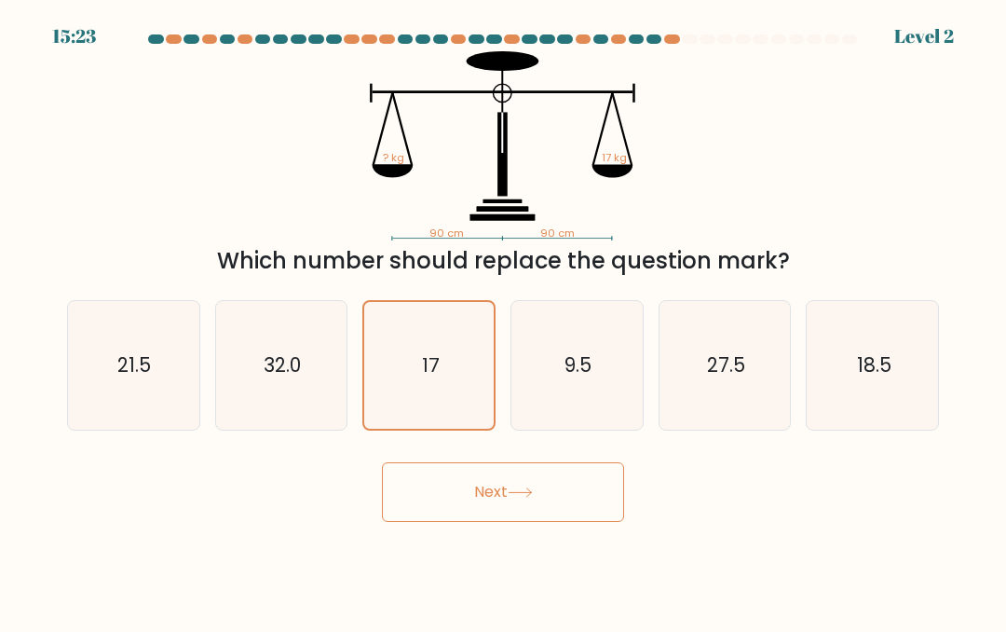
click at [503, 321] on input "c. 17" at bounding box center [503, 318] width 1 height 5
click at [574, 522] on button "Next" at bounding box center [503, 492] width 242 height 60
click at [575, 522] on button "Next" at bounding box center [503, 492] width 242 height 60
click at [572, 522] on button "Next" at bounding box center [503, 492] width 242 height 60
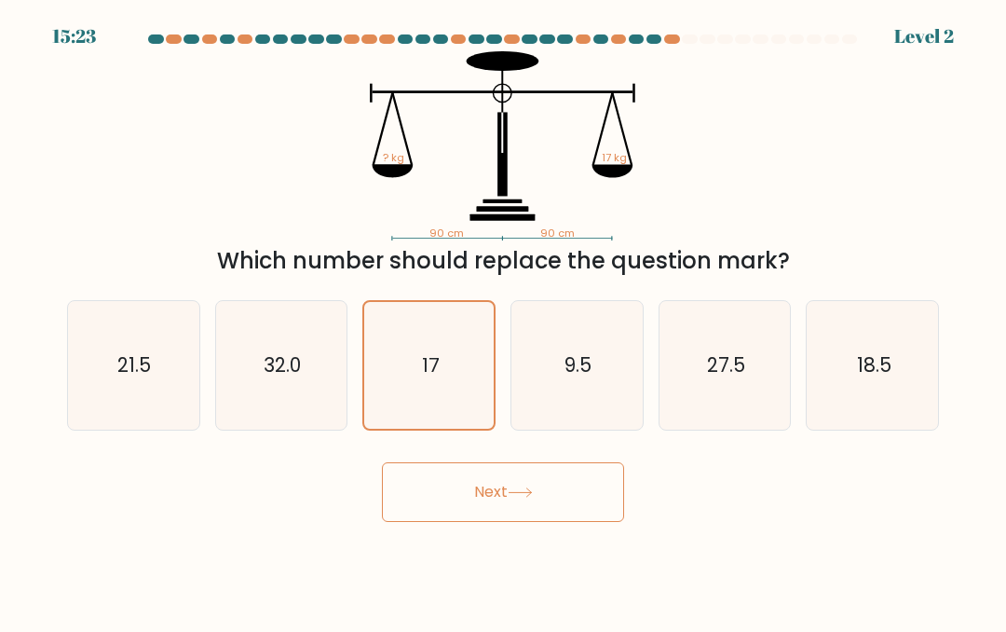
click at [572, 522] on button "Next" at bounding box center [503, 492] width 242 height 60
click at [570, 510] on button "Next" at bounding box center [503, 492] width 242 height 60
click at [569, 509] on button "Next" at bounding box center [503, 492] width 242 height 60
click at [567, 513] on button "Next" at bounding box center [503, 492] width 242 height 60
click at [557, 518] on button "Next" at bounding box center [503, 492] width 242 height 60
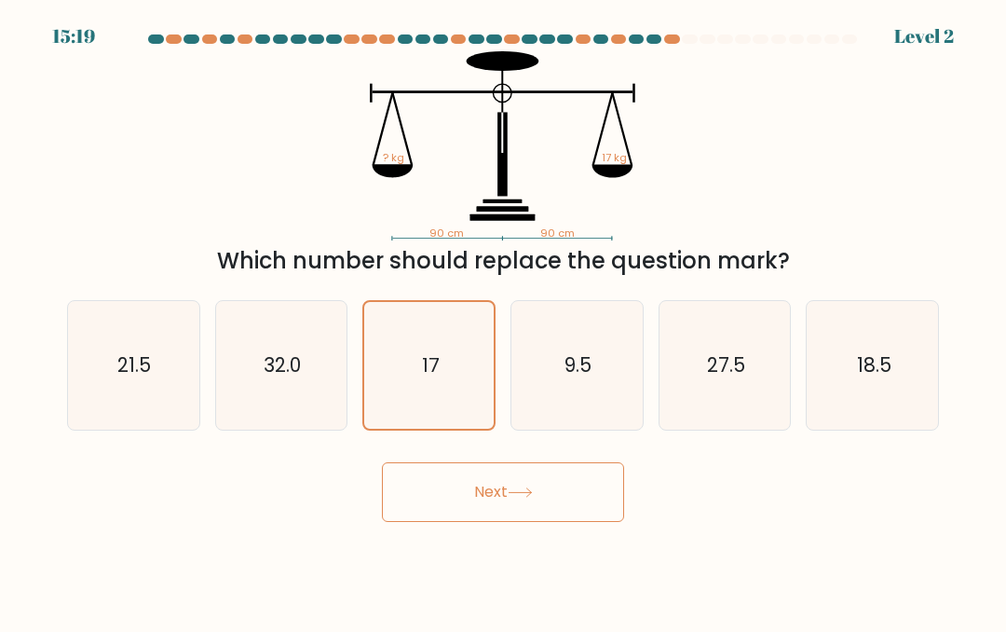
click at [602, 522] on button "Next" at bounding box center [503, 492] width 242 height 60
click at [600, 512] on button "Next" at bounding box center [503, 492] width 242 height 60
click at [595, 516] on button "Next" at bounding box center [503, 492] width 242 height 60
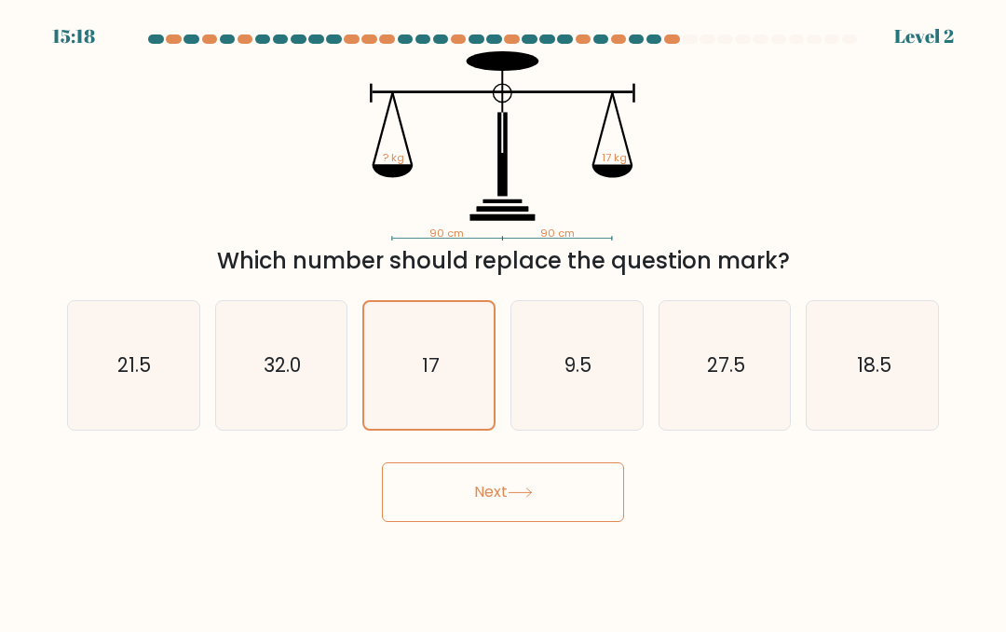
click at [594, 516] on button "Next" at bounding box center [503, 492] width 242 height 60
click at [552, 522] on button "Next" at bounding box center [503, 492] width 242 height 60
click at [424, 377] on text "17" at bounding box center [430, 364] width 18 height 26
click at [503, 321] on input "c. 17" at bounding box center [503, 318] width 1 height 5
click at [278, 403] on icon "32.0" at bounding box center [281, 365] width 129 height 129
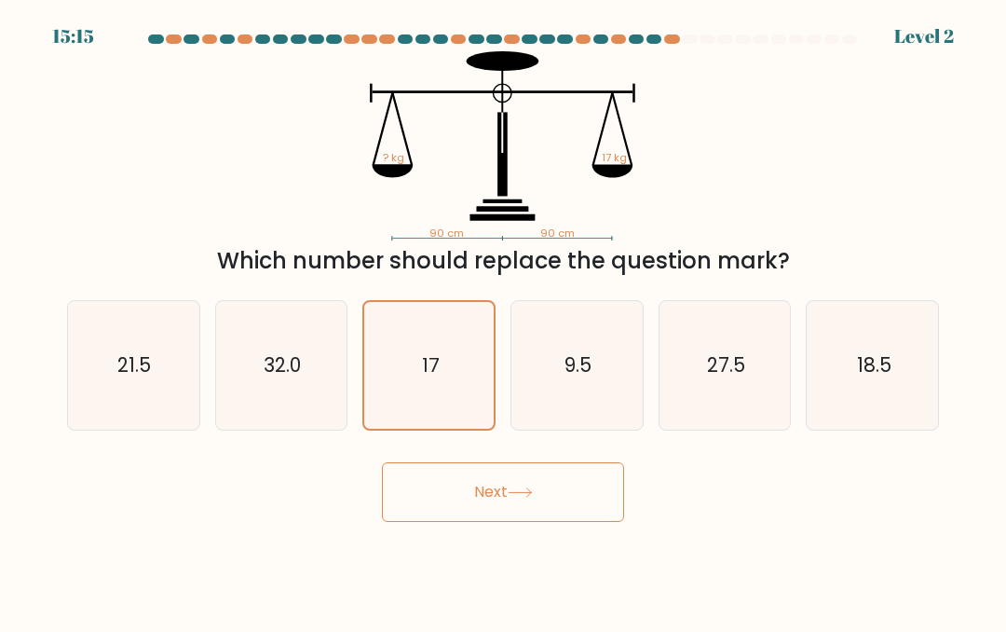
click at [503, 321] on input "b. 32.0" at bounding box center [503, 318] width 1 height 5
radio input "true"
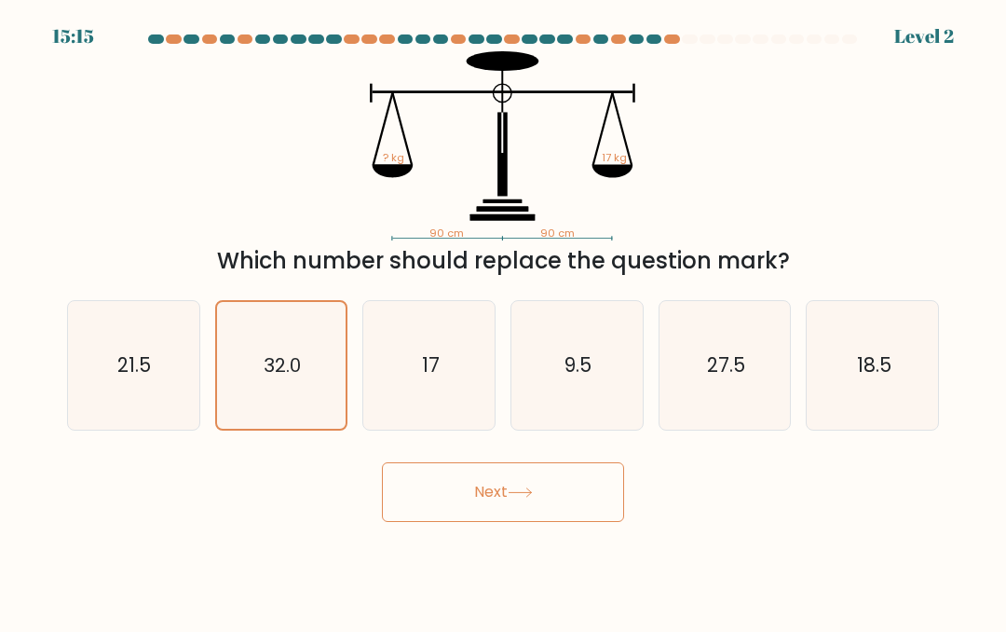
click at [248, 409] on icon "32.0" at bounding box center [281, 365] width 127 height 127
click at [503, 321] on input "b. 32.0" at bounding box center [503, 318] width 1 height 5
click at [458, 407] on icon "17" at bounding box center [429, 365] width 129 height 129
click at [503, 321] on input "c. 17" at bounding box center [503, 318] width 1 height 5
radio input "true"
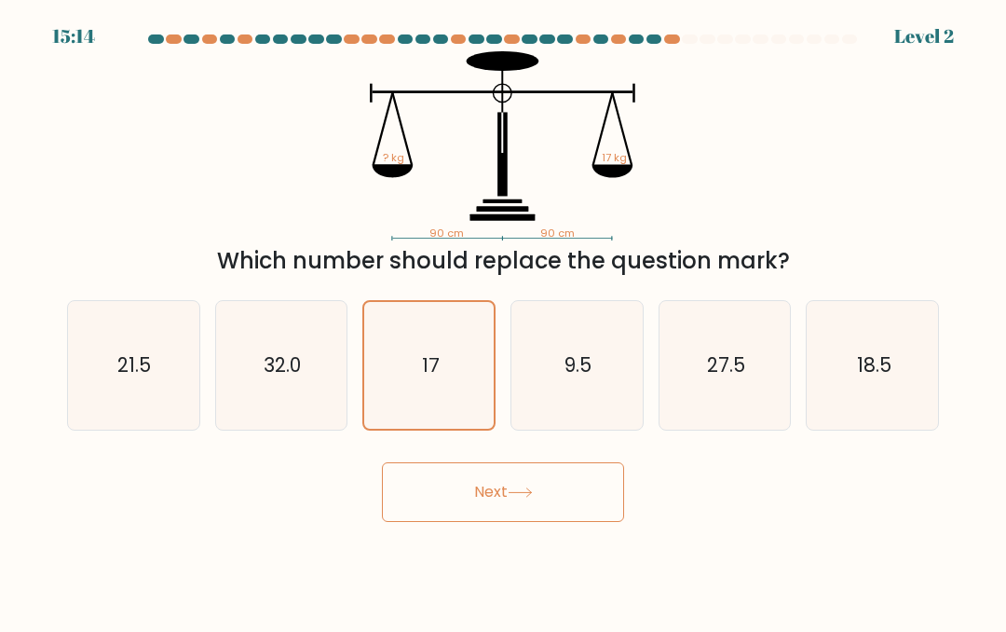
click at [488, 518] on button "Next" at bounding box center [503, 492] width 242 height 60
click at [488, 517] on button "Next" at bounding box center [503, 492] width 242 height 60
click at [496, 522] on button "Next" at bounding box center [503, 492] width 242 height 60
click at [497, 522] on button "Next" at bounding box center [503, 492] width 242 height 60
click at [470, 507] on button "Next" at bounding box center [503, 492] width 242 height 60
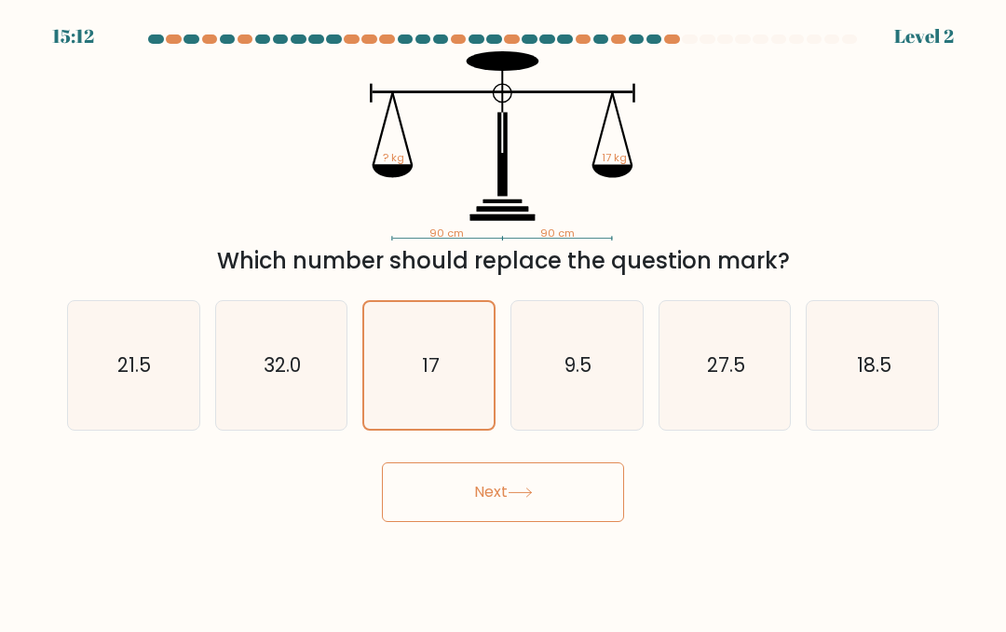
click at [433, 519] on button "Next" at bounding box center [503, 492] width 242 height 60
click at [704, 66] on icon "90 cm 90 cm ? kg 17 kg" at bounding box center [503, 145] width 559 height 189
click at [704, 65] on icon "90 cm 90 cm ? kg 17 kg" at bounding box center [503, 145] width 559 height 189
click at [685, 48] on div at bounding box center [503, 42] width 895 height 17
click at [684, 48] on div at bounding box center [503, 42] width 895 height 17
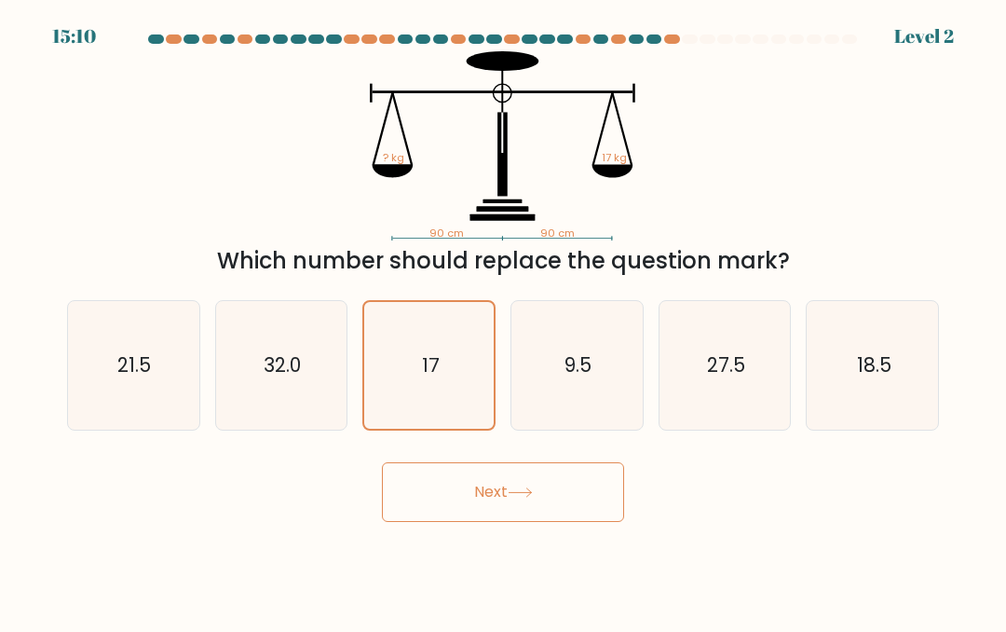
click at [620, 51] on icon "90 cm 90 cm ? kg 17 kg" at bounding box center [503, 145] width 559 height 189
click at [705, 42] on div at bounding box center [708, 38] width 16 height 9
click at [435, 519] on button "Next" at bounding box center [503, 492] width 242 height 60
click at [434, 519] on button "Next" at bounding box center [503, 492] width 242 height 60
click at [455, 515] on button "Next" at bounding box center [503, 492] width 242 height 60
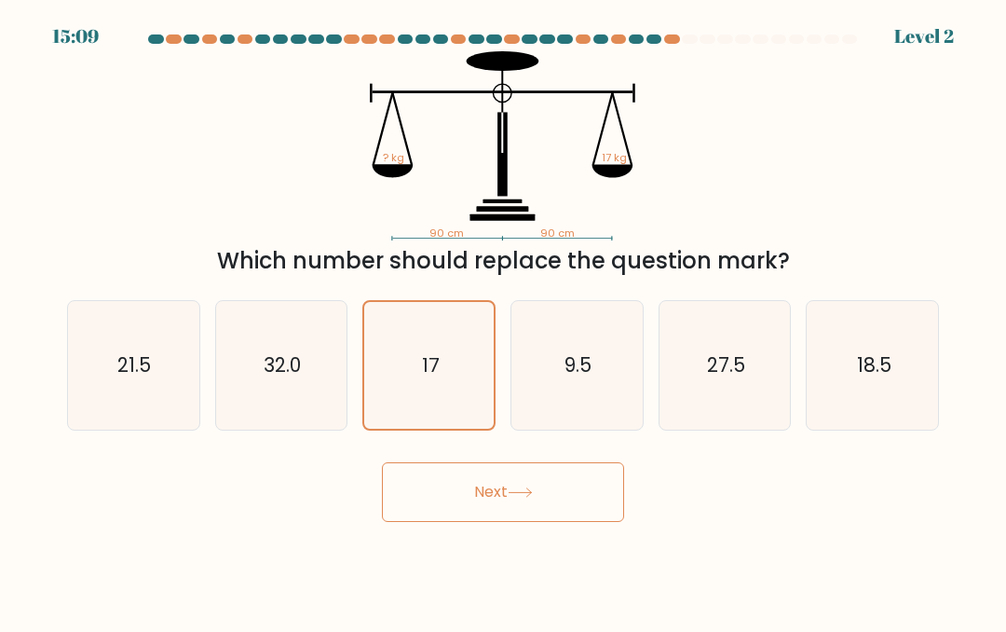
click at [455, 515] on button "Next" at bounding box center [503, 492] width 242 height 60
click at [456, 515] on button "Next" at bounding box center [503, 492] width 242 height 60
click at [455, 515] on button "Next" at bounding box center [503, 492] width 242 height 60
click at [434, 500] on button "Next" at bounding box center [503, 492] width 242 height 60
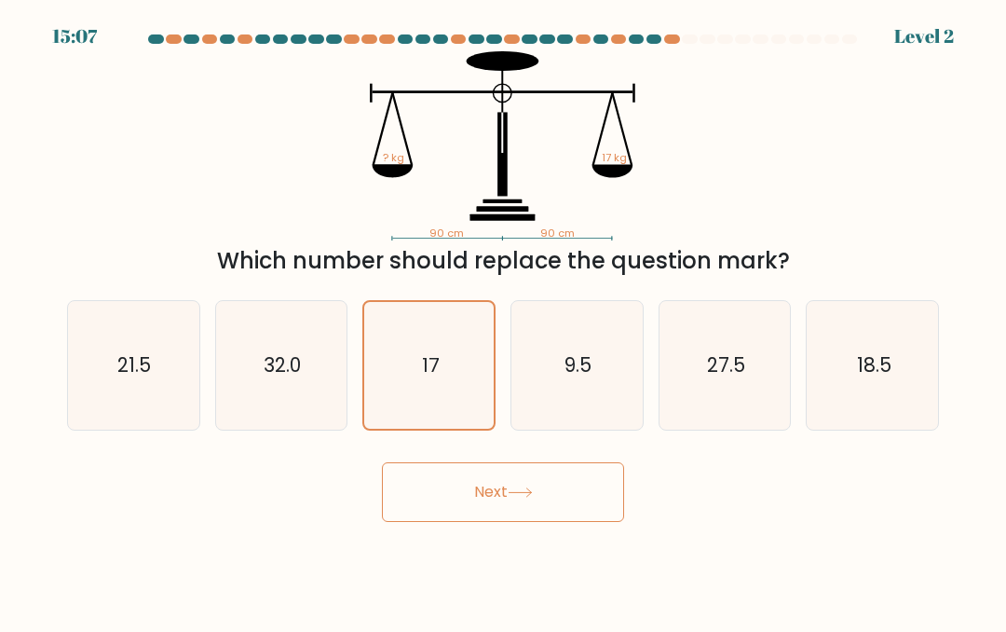
click at [282, 406] on icon "32.0" at bounding box center [281, 365] width 129 height 129
click at [503, 321] on input "b. 32.0" at bounding box center [503, 318] width 1 height 5
radio input "true"
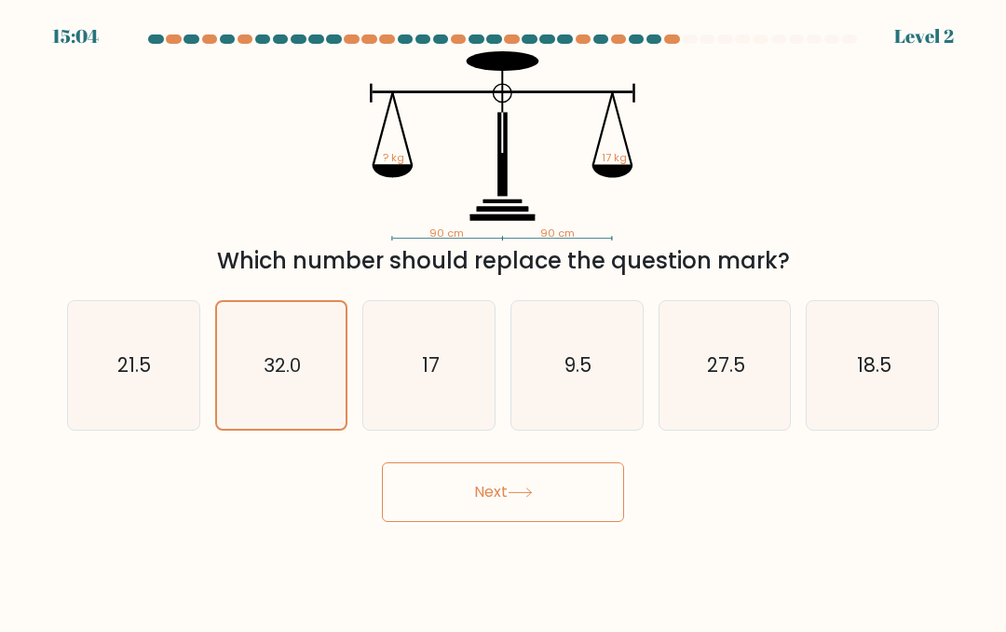
click at [389, 404] on icon "17" at bounding box center [429, 365] width 129 height 129
click at [503, 321] on input "c. 17" at bounding box center [503, 318] width 1 height 5
radio input "true"
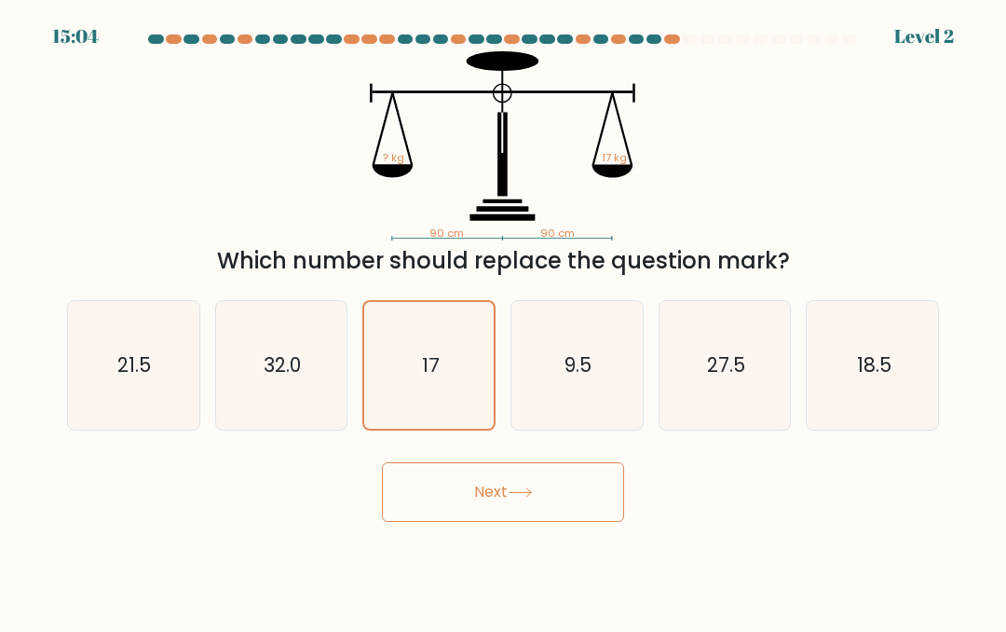
click at [446, 502] on button "Next" at bounding box center [503, 492] width 242 height 60
click at [426, 507] on button "Next" at bounding box center [503, 492] width 242 height 60
click at [425, 507] on button "Next" at bounding box center [503, 492] width 242 height 60
click at [541, 517] on button "Next" at bounding box center [503, 492] width 242 height 60
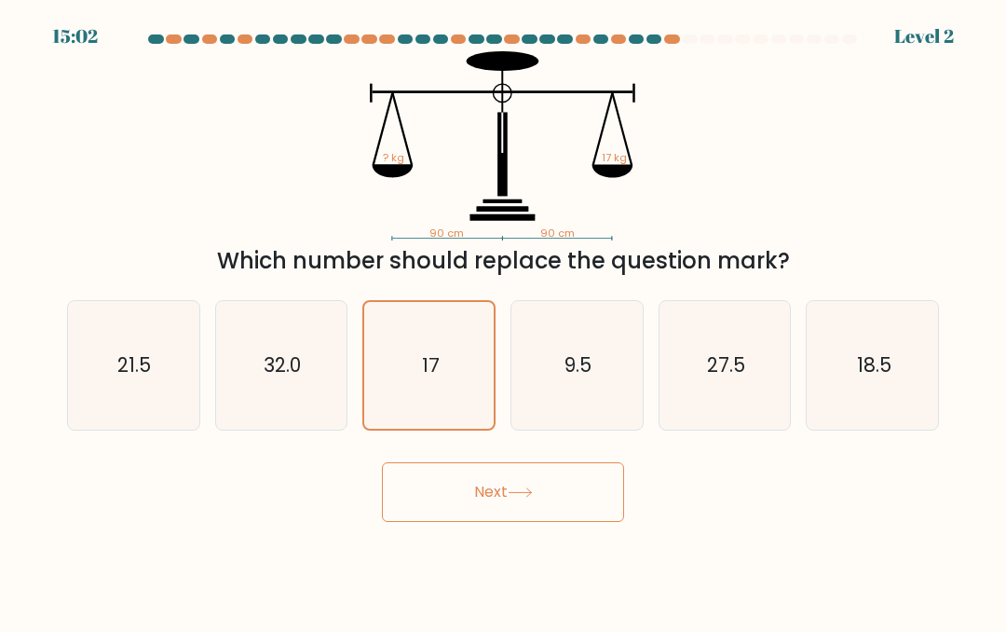
click at [884, 371] on icon "18.5" at bounding box center [873, 365] width 129 height 129
click at [504, 321] on input "f. 18.5" at bounding box center [503, 318] width 1 height 5
radio input "true"
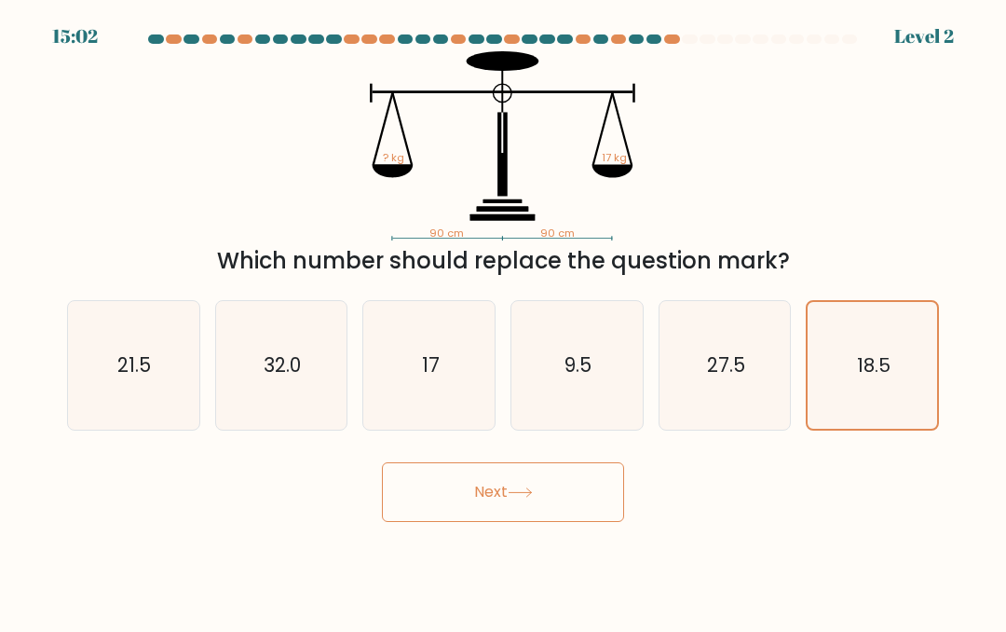
click at [498, 522] on button "Next" at bounding box center [503, 492] width 242 height 60
click at [506, 552] on body "15:02 Level 2" at bounding box center [503, 316] width 1006 height 632
click at [475, 518] on button "Next" at bounding box center [503, 492] width 242 height 60
click at [475, 517] on button "Next" at bounding box center [503, 492] width 242 height 60
click at [539, 499] on button "Next" at bounding box center [503, 492] width 242 height 60
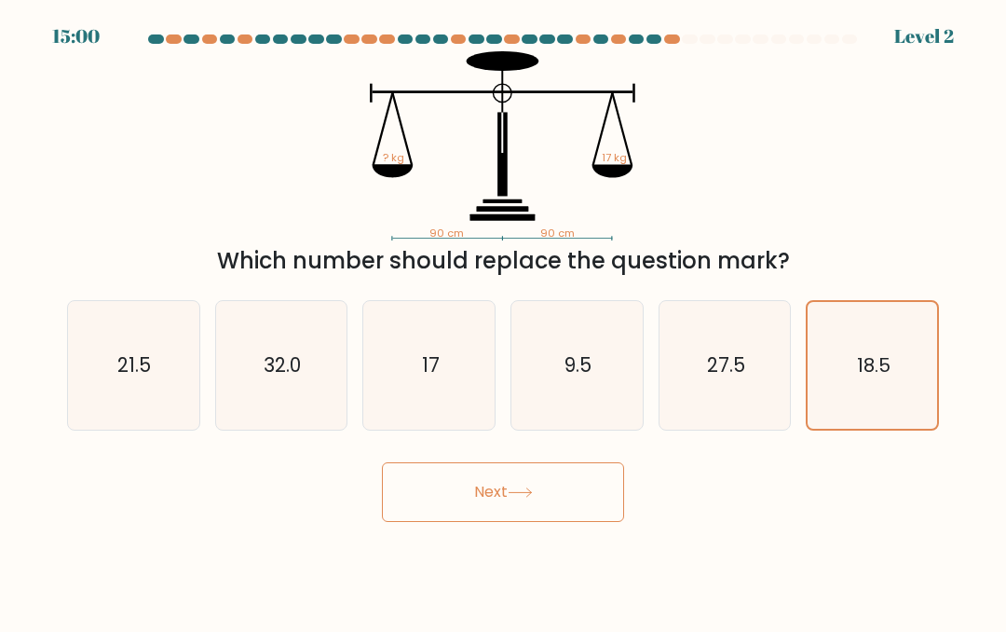
click at [433, 378] on text "17" at bounding box center [431, 364] width 18 height 27
click at [503, 321] on input "c. 17" at bounding box center [503, 318] width 1 height 5
radio input "true"
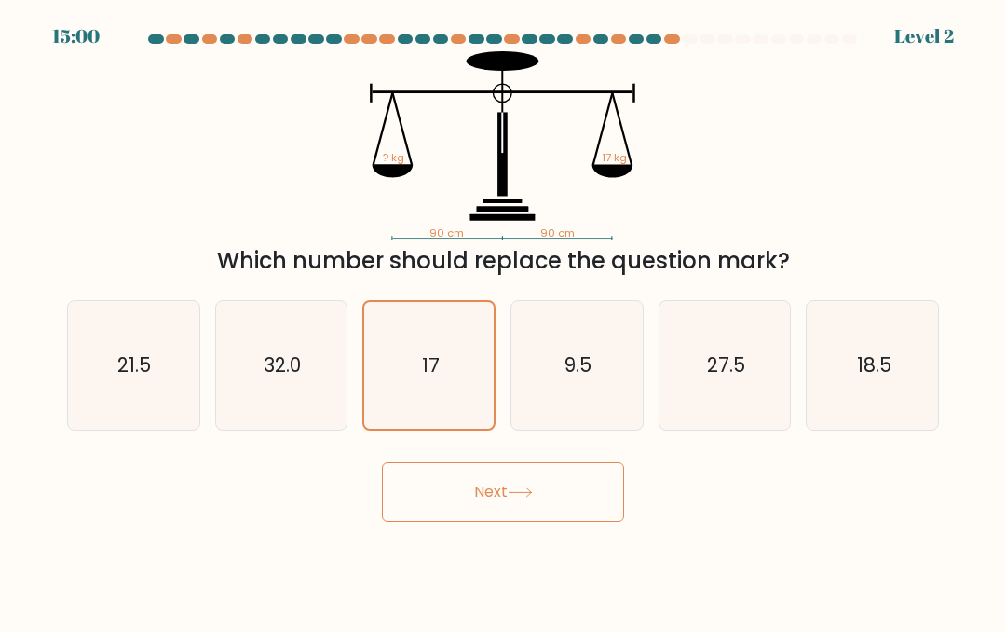
click at [476, 518] on button "Next" at bounding box center [503, 492] width 242 height 60
click at [475, 518] on button "Next" at bounding box center [503, 492] width 242 height 60
click at [485, 522] on button "Next" at bounding box center [503, 492] width 242 height 60
click at [446, 517] on button "Next" at bounding box center [503, 492] width 242 height 60
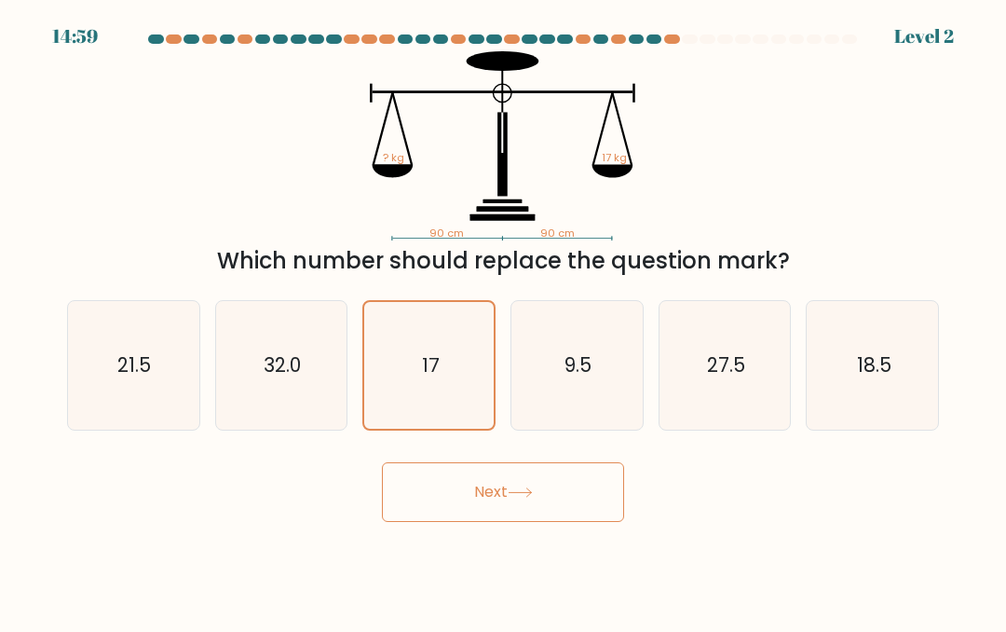
click at [445, 516] on button "Next" at bounding box center [503, 492] width 242 height 60
click at [417, 512] on button "Next" at bounding box center [503, 492] width 242 height 60
click at [505, 470] on form at bounding box center [503, 277] width 1006 height 487
click at [491, 490] on button "Next" at bounding box center [503, 492] width 242 height 60
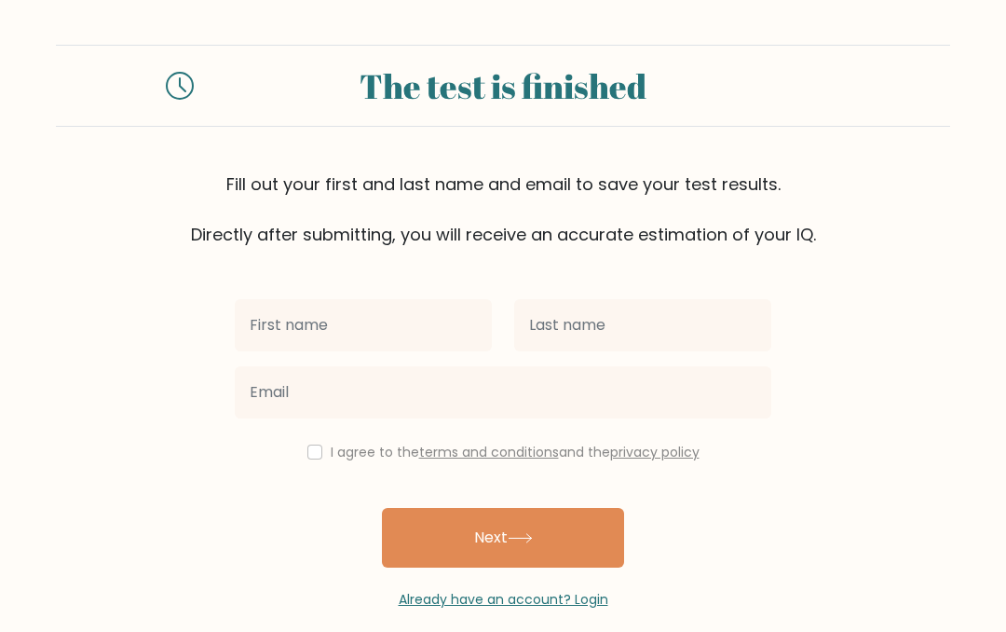
click at [303, 327] on input "text" at bounding box center [363, 325] width 257 height 52
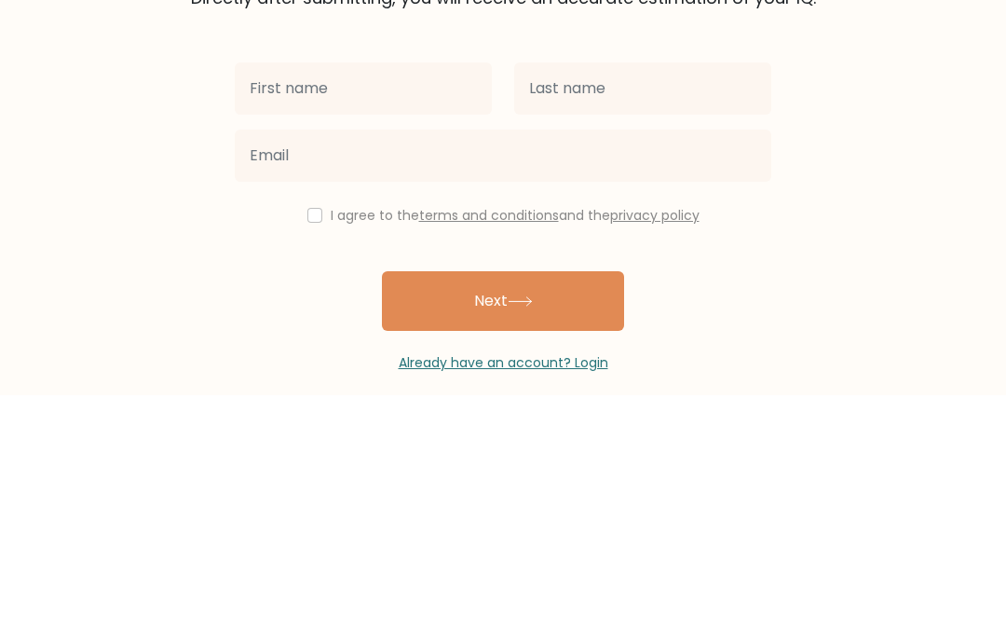
scroll to position [75, 0]
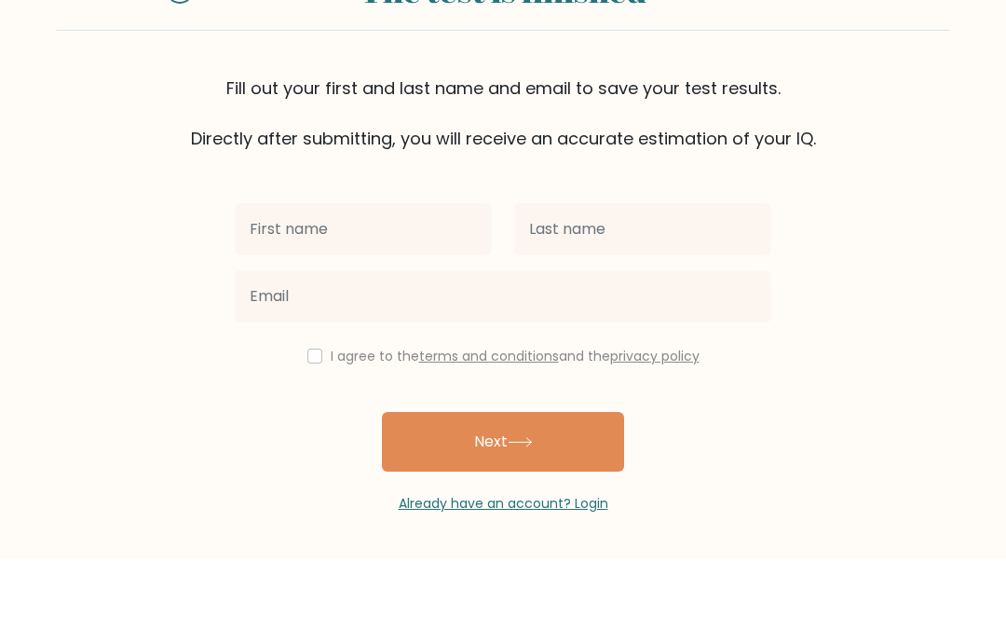
click at [309, 422] on input "checkbox" at bounding box center [314, 429] width 15 height 15
checkbox input "true"
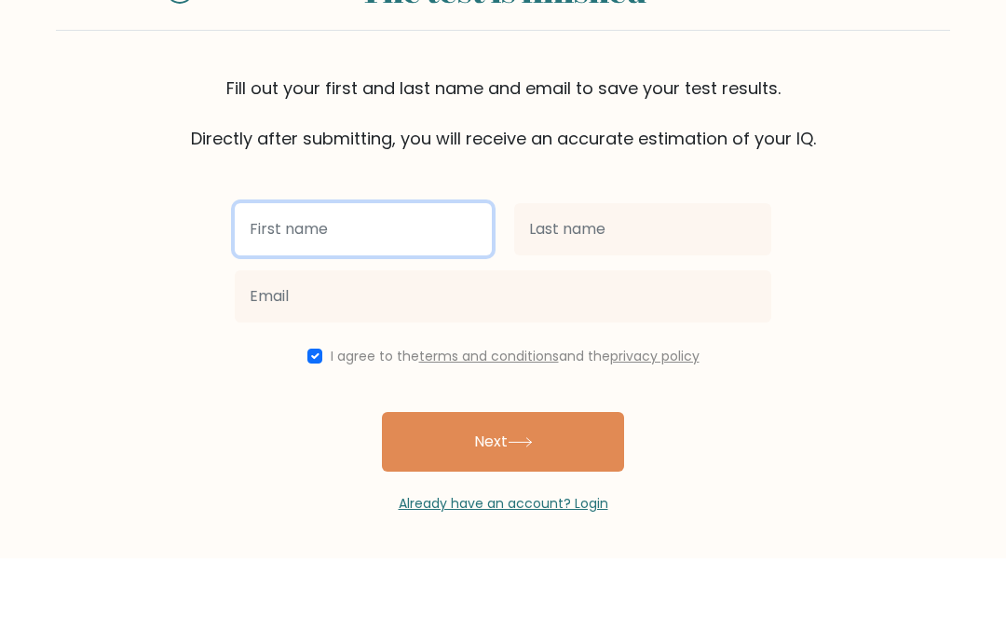
click at [268, 277] on input "text" at bounding box center [363, 303] width 257 height 52
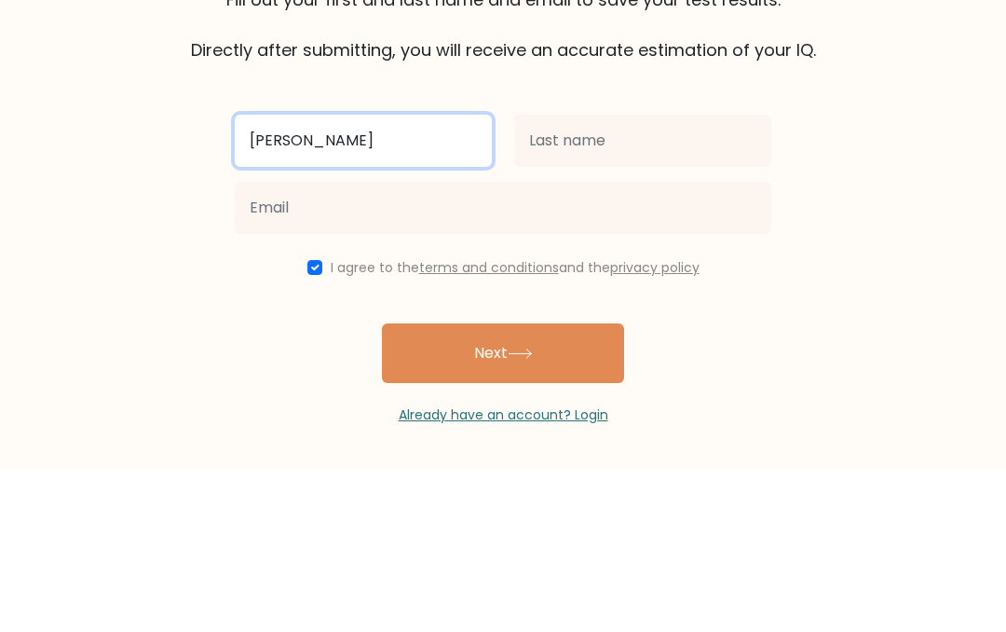
type input "[PERSON_NAME]"
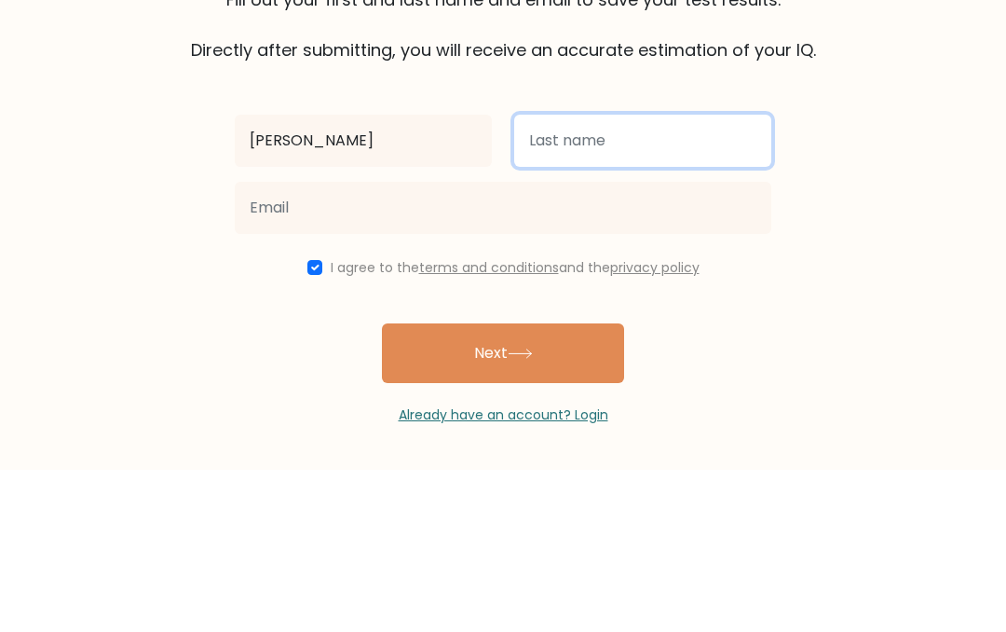
click at [565, 277] on input "text" at bounding box center [642, 303] width 257 height 52
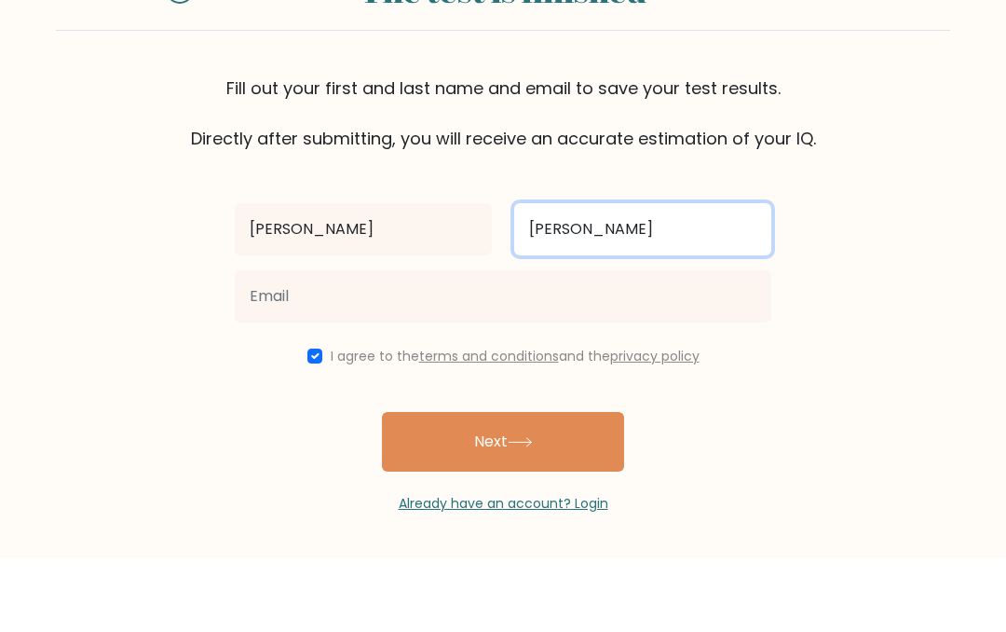
type input "[PERSON_NAME]"
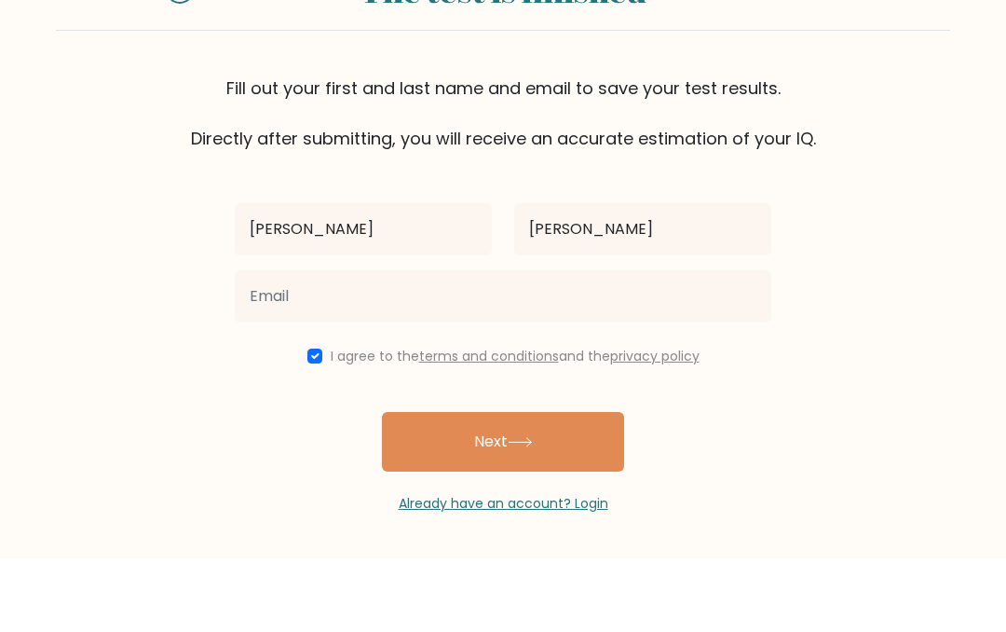
click at [559, 485] on button "Next" at bounding box center [503, 515] width 242 height 60
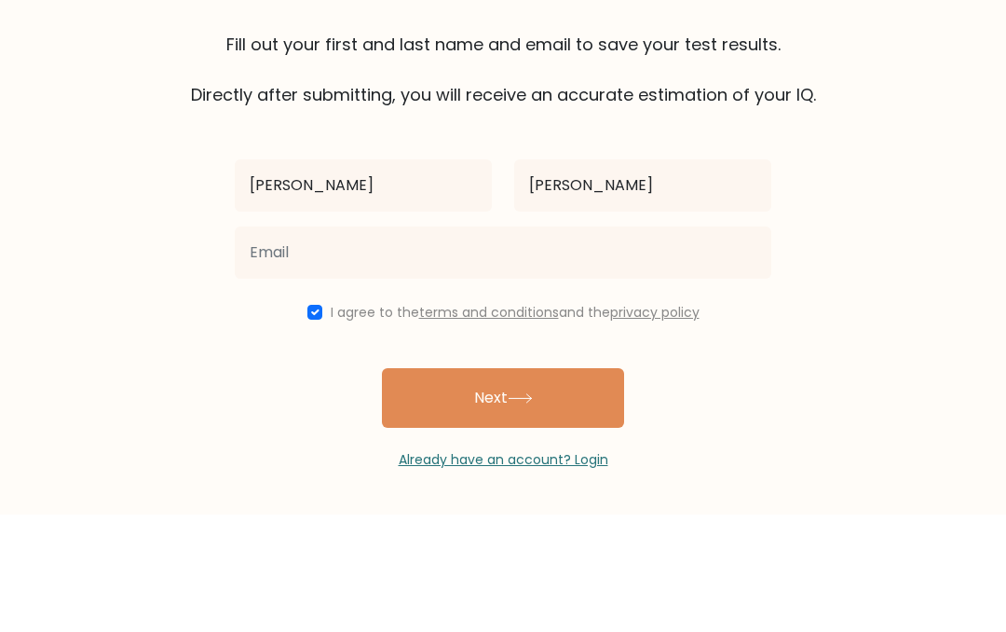
click at [420, 485] on button "Next" at bounding box center [503, 515] width 242 height 60
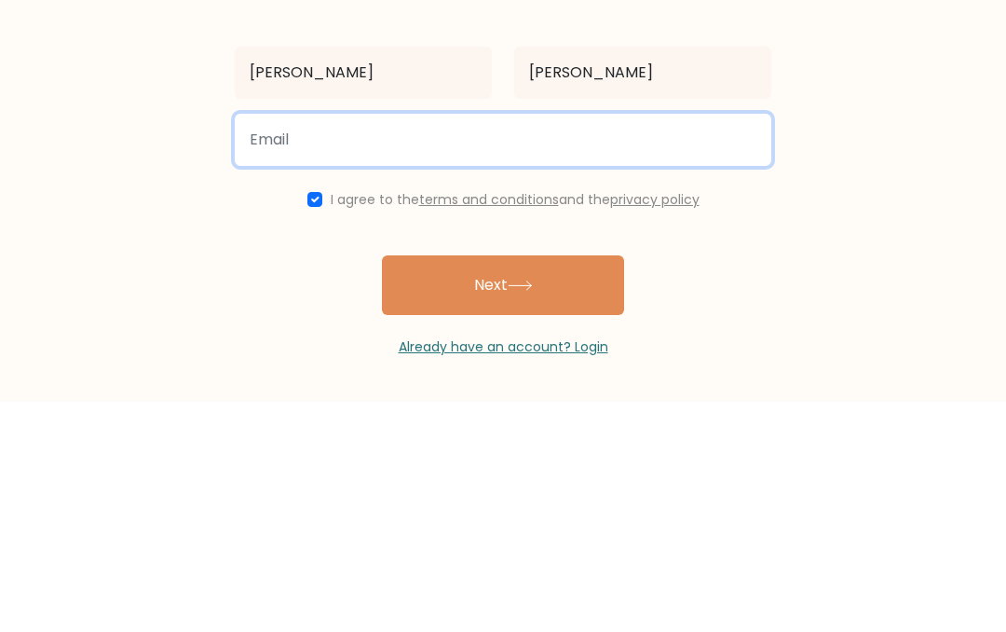
type input "t"
